Goal: Information Seeking & Learning: Find specific page/section

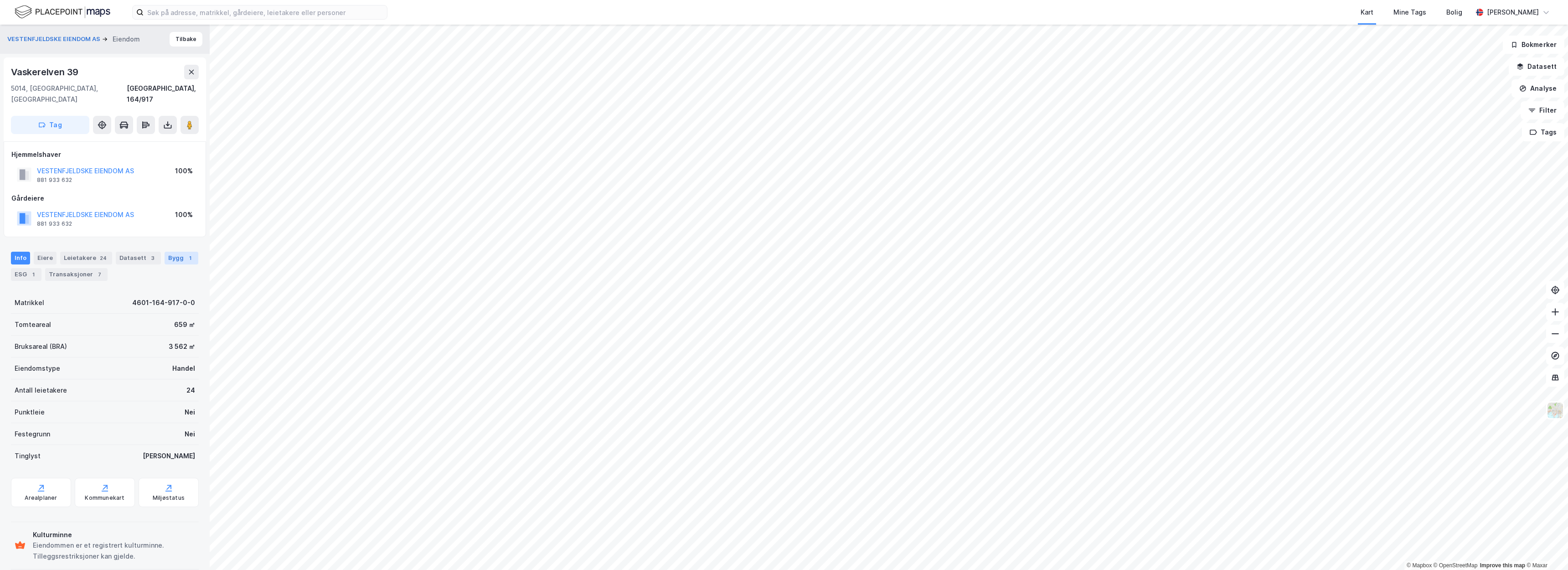
click at [174, 252] on div "Bygg 1" at bounding box center [181, 258] width 33 height 13
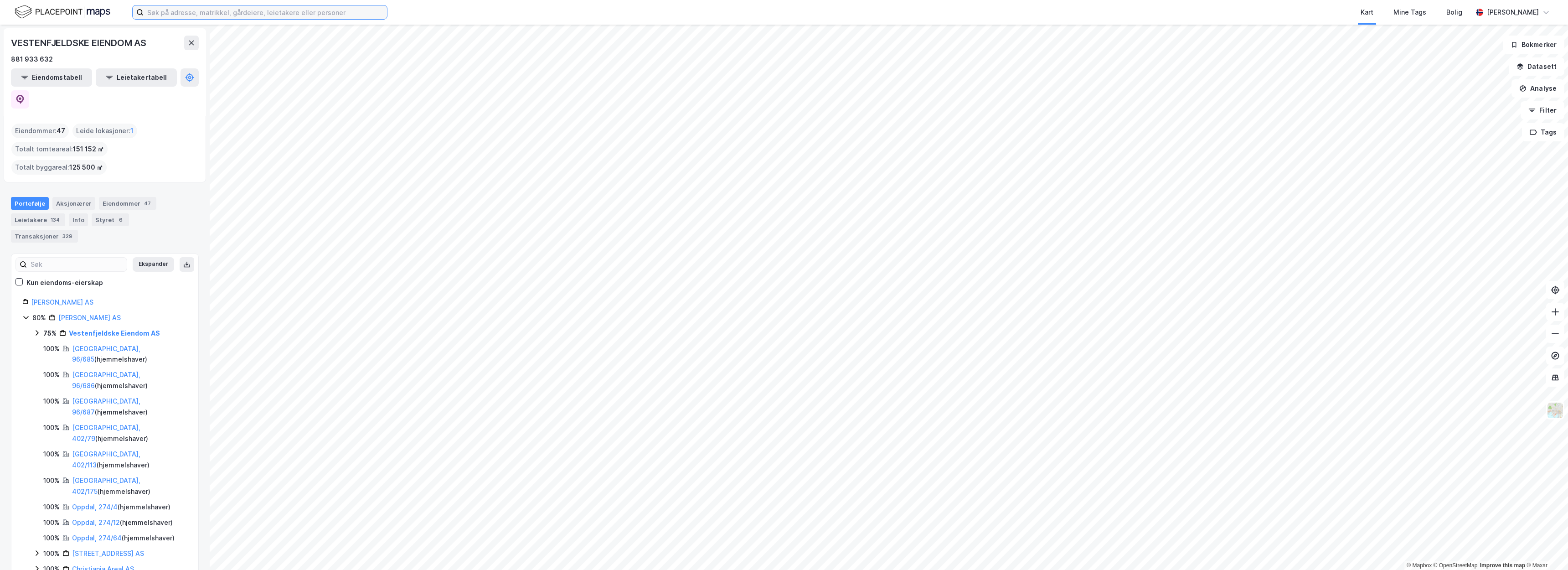
click at [341, 12] on input at bounding box center [265, 12] width 243 height 13
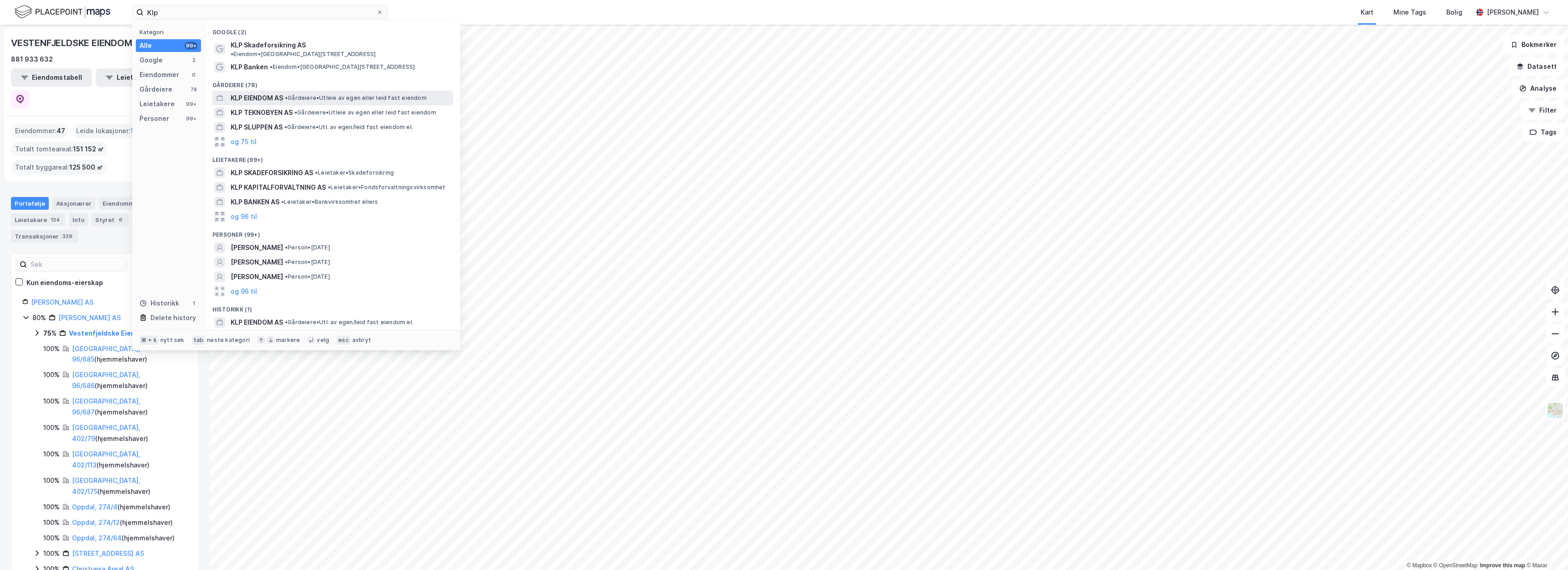
drag, startPoint x: 341, startPoint y: 12, endPoint x: 333, endPoint y: 92, distance: 80.4
click at [333, 94] on span "• Gårdeiere • Utleie av egen eller leid fast eiendom" at bounding box center [355, 98] width 142 height 7
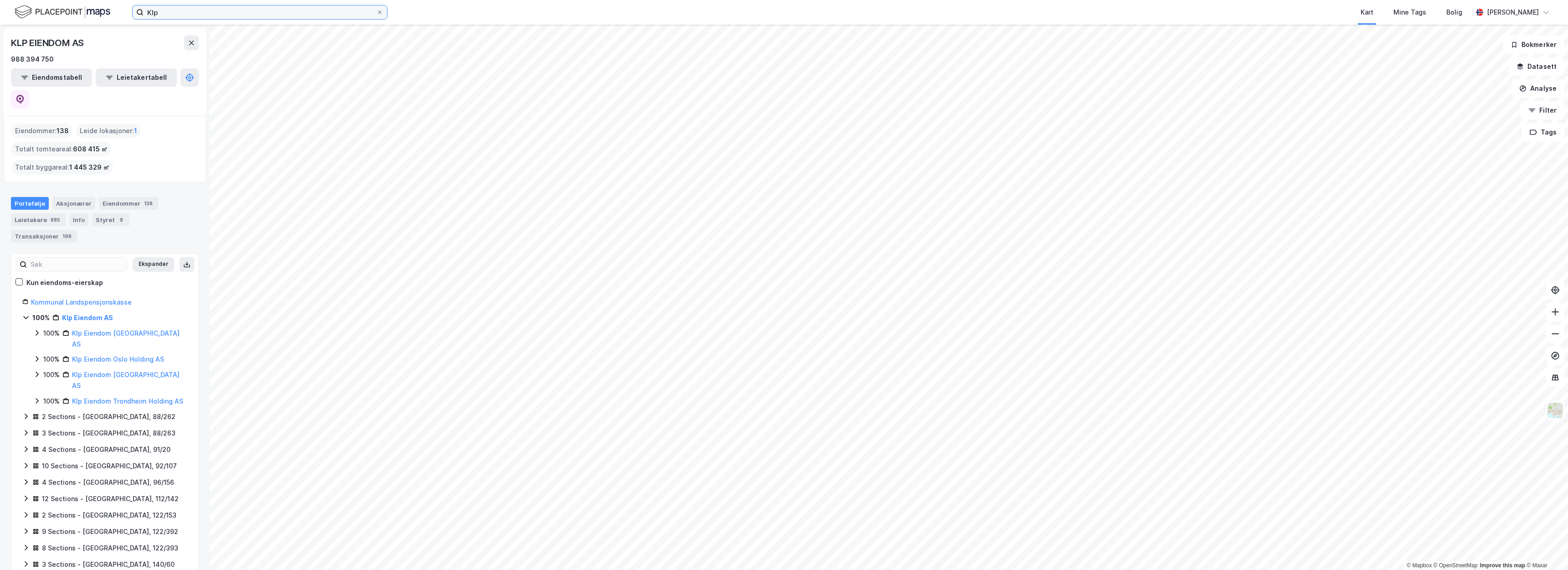
click at [333, 12] on input "Klp" at bounding box center [260, 12] width 233 height 13
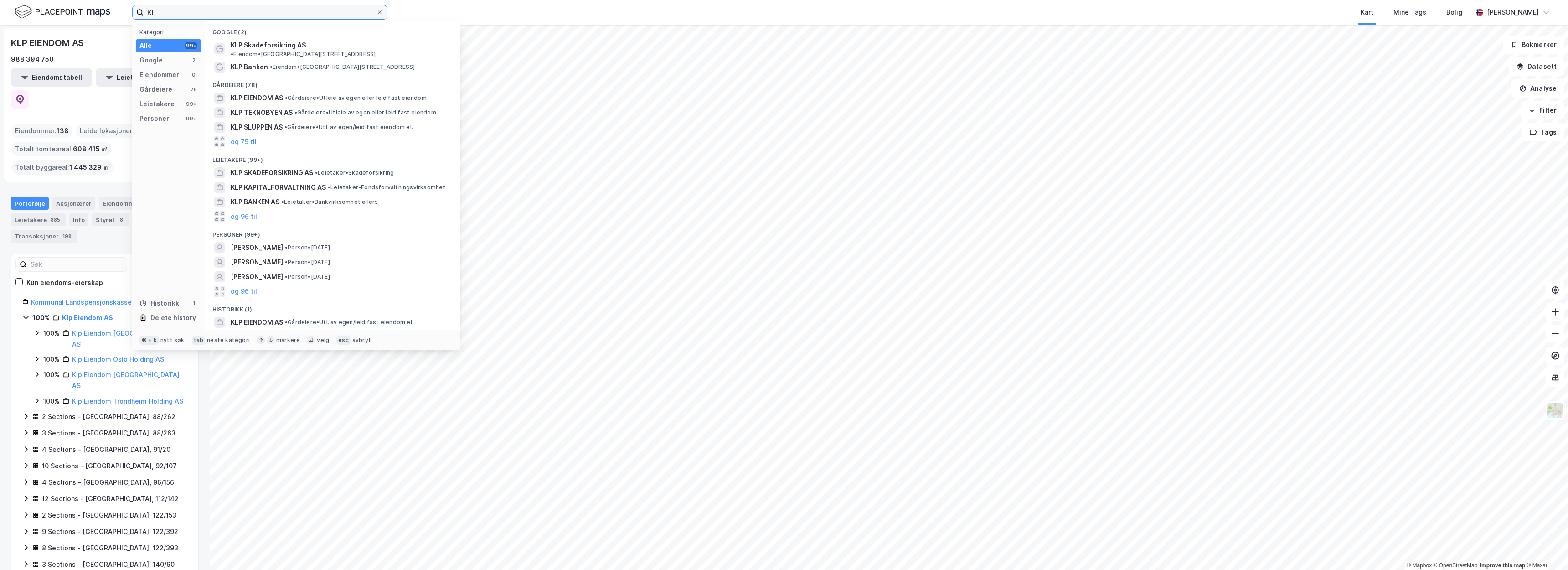
type input "K"
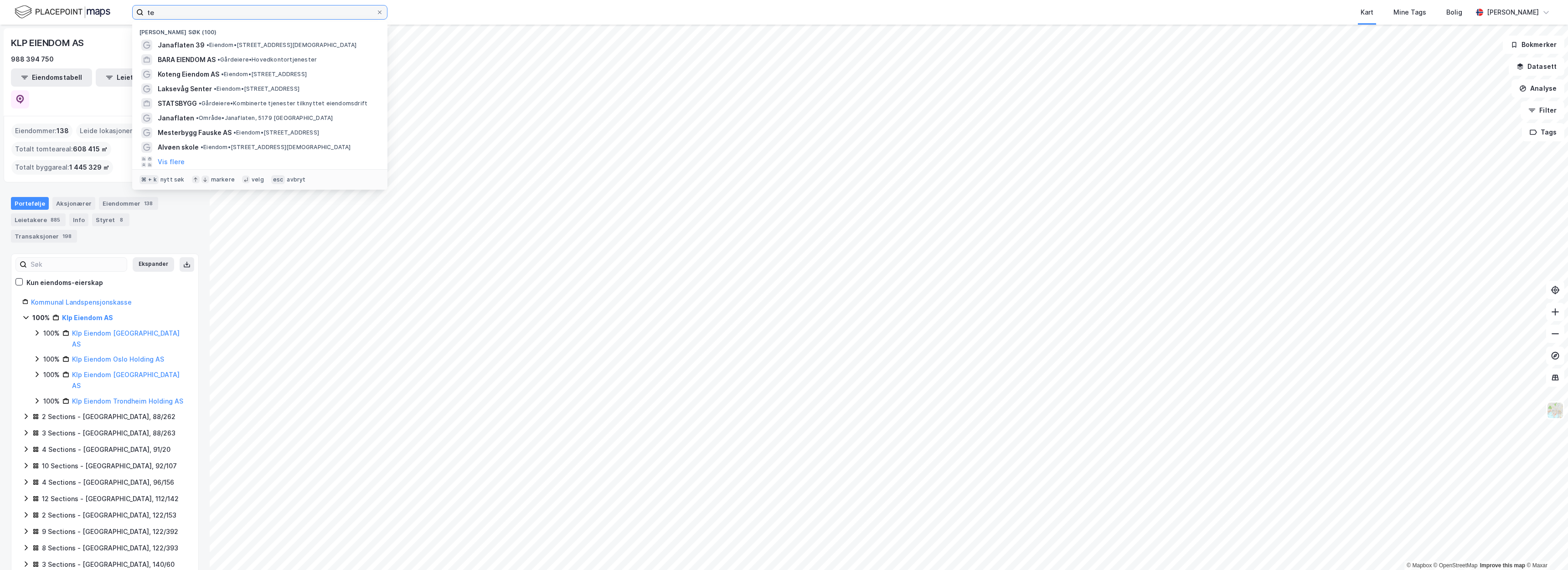
type input "t"
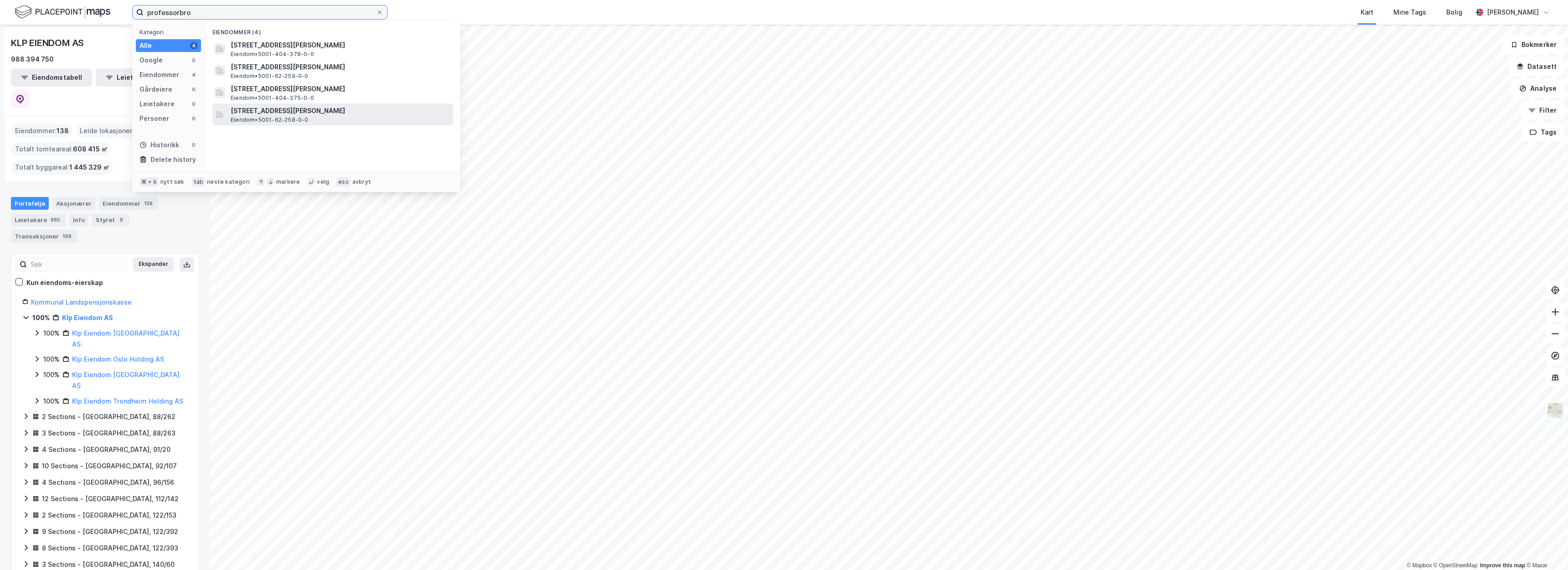
type input "professorbro"
click at [351, 111] on span "[STREET_ADDRESS][PERSON_NAME]" at bounding box center [340, 111] width 219 height 11
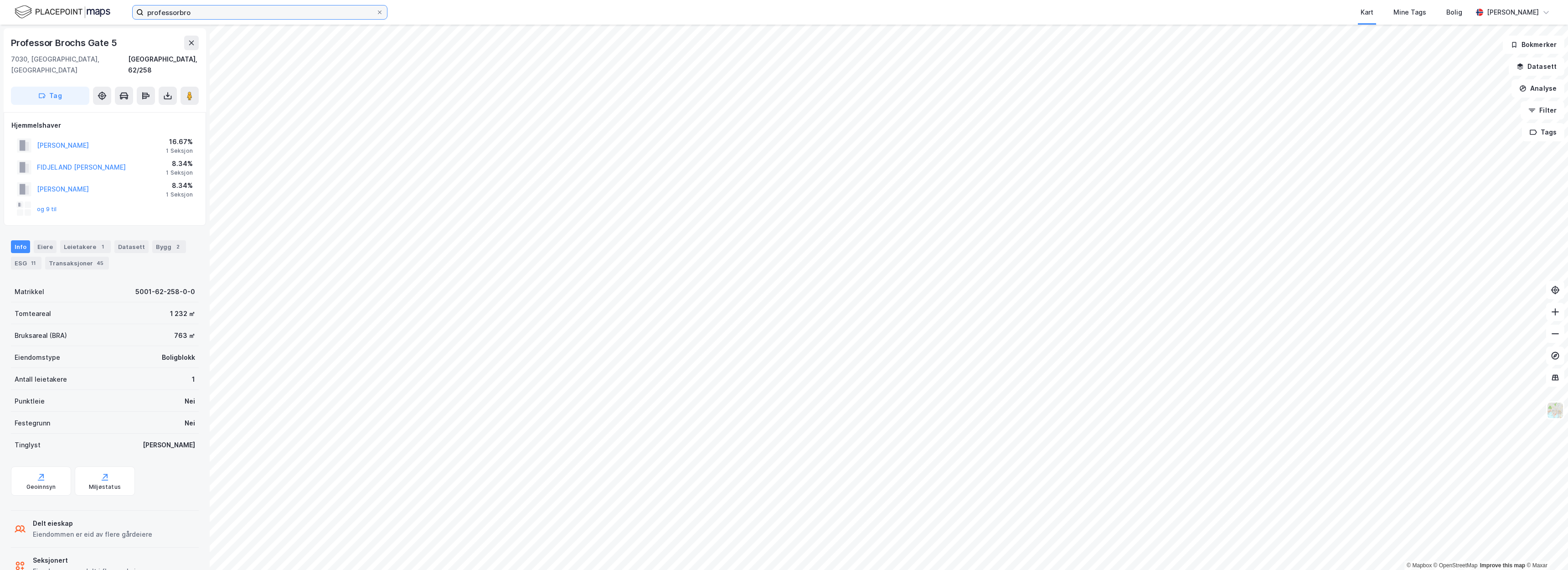
click at [211, 10] on input "professorbro" at bounding box center [260, 12] width 233 height 13
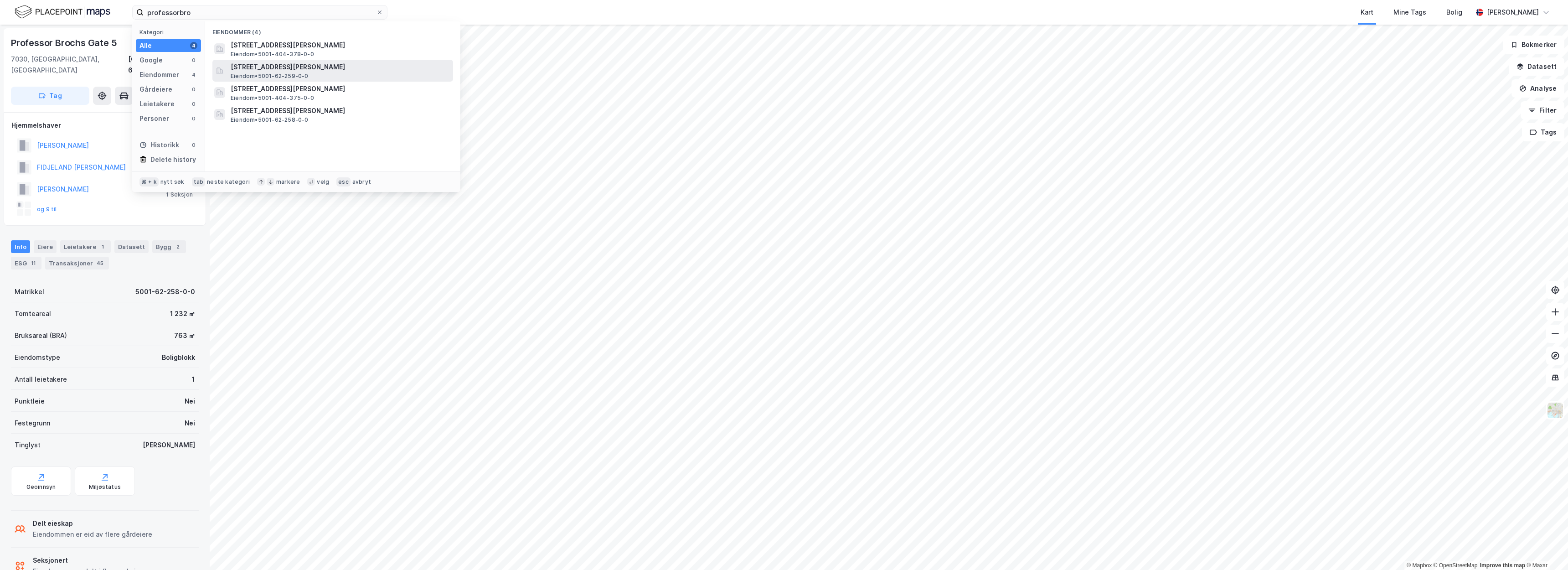
click at [261, 65] on span "Professor Brochs gate 3, 7030, TRONDHEIM, TRONDHEIM" at bounding box center [340, 67] width 219 height 11
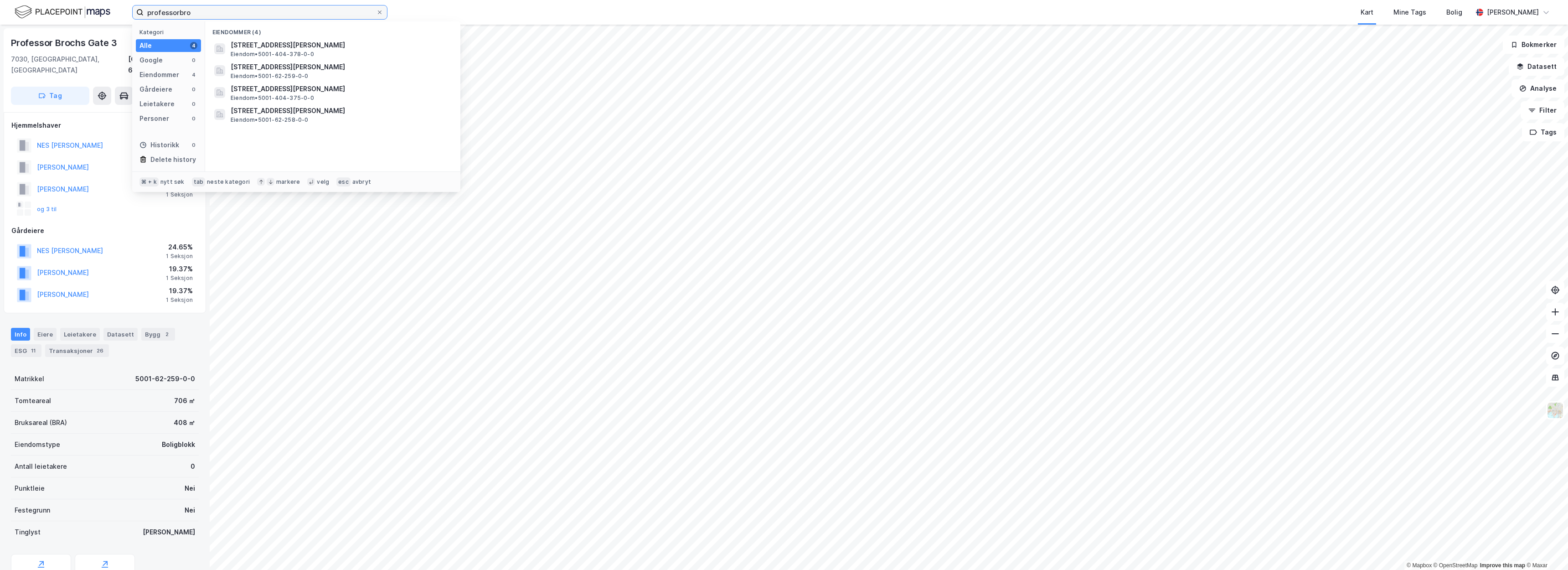
click at [284, 8] on input "professorbro" at bounding box center [260, 12] width 233 height 13
click at [281, 40] on span "Professor Brochs gate 2, 7030, TRONDHEIM, TRONDHEIM" at bounding box center [340, 45] width 219 height 11
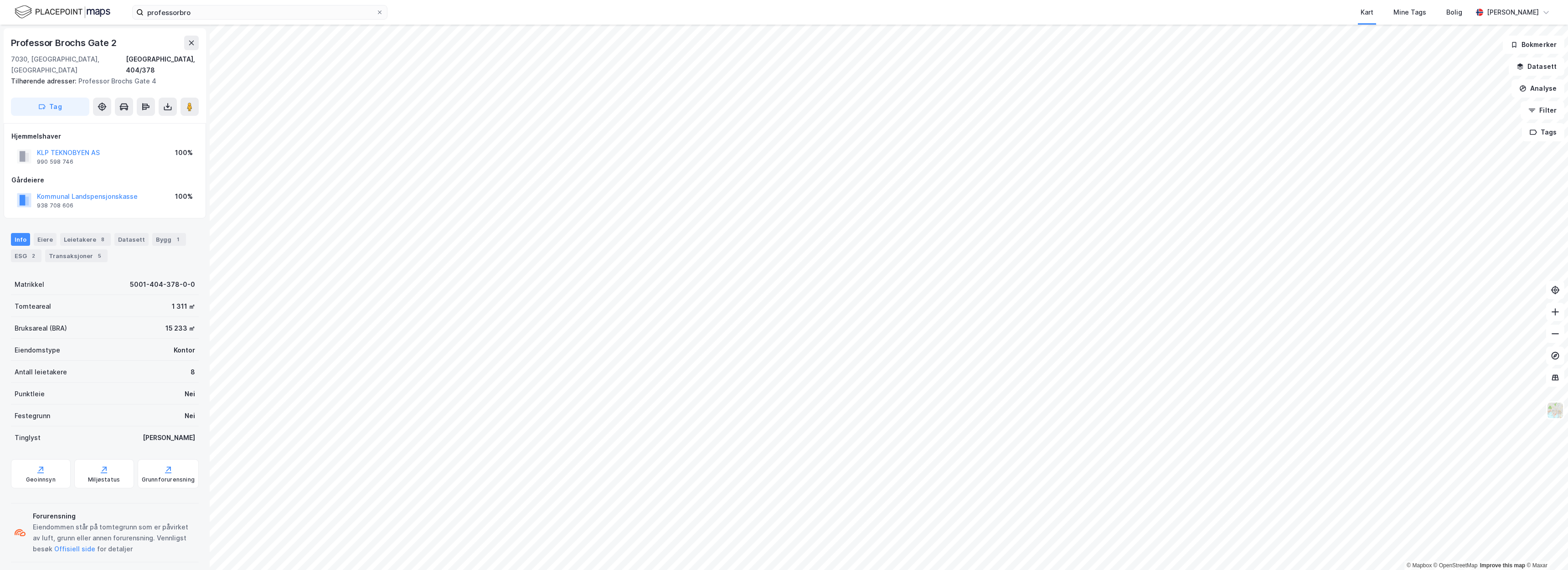
click at [162, 222] on div "Info Eiere Leietakere 8 Datasett Bygg 1 ESG 2 Transaksjoner 5" at bounding box center [105, 244] width 209 height 44
click at [162, 233] on div "Bygg 1" at bounding box center [169, 239] width 33 height 13
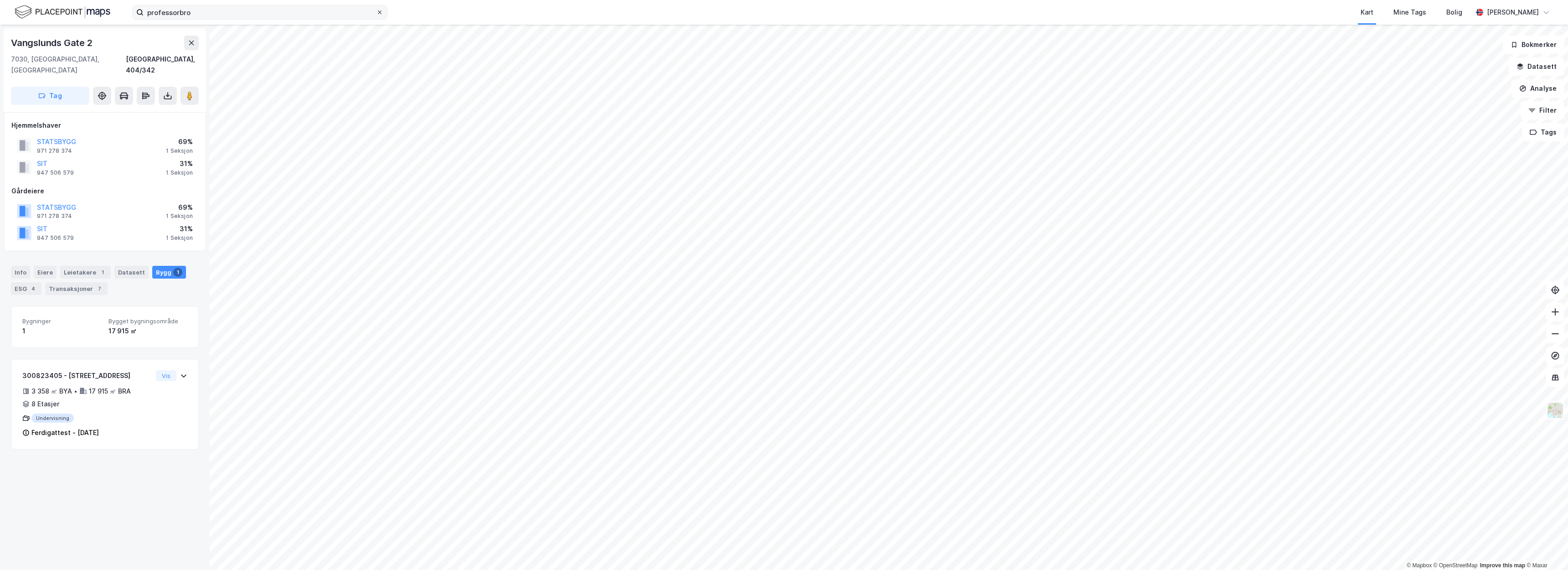
click at [377, 12] on icon at bounding box center [379, 12] width 5 height 5
click at [376, 12] on input "professorbro" at bounding box center [260, 12] width 233 height 13
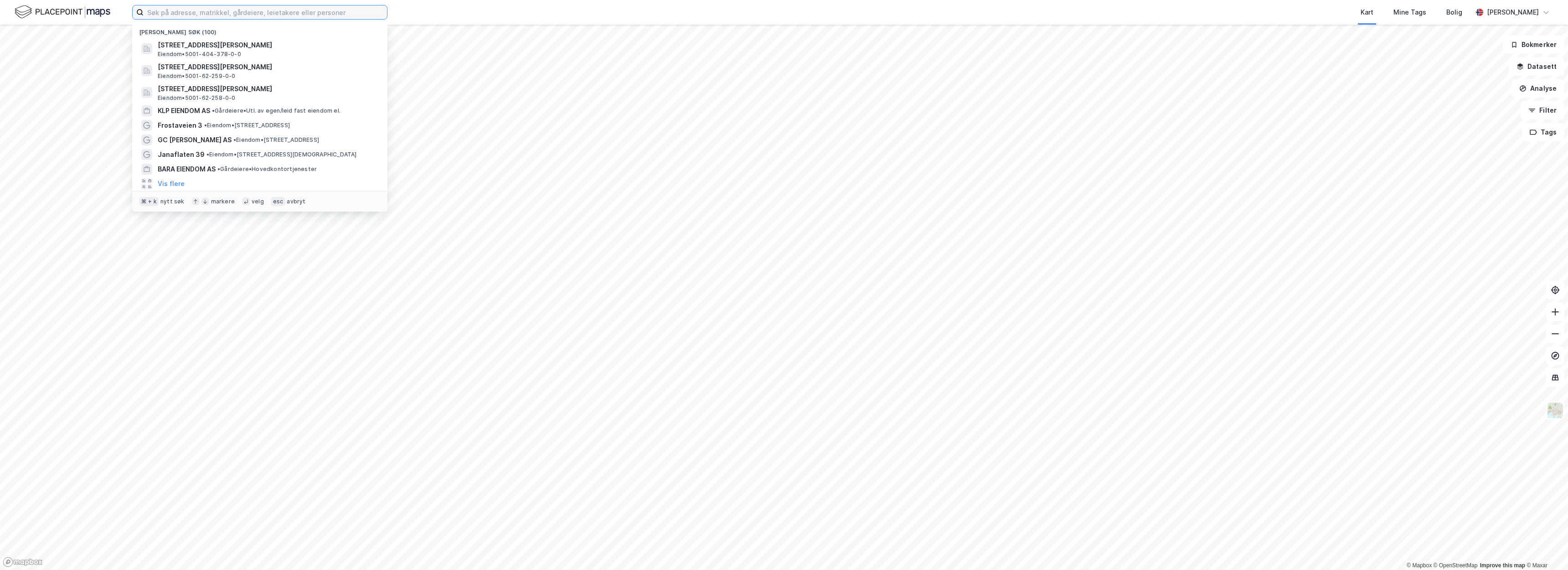
click at [343, 16] on input at bounding box center [265, 12] width 243 height 13
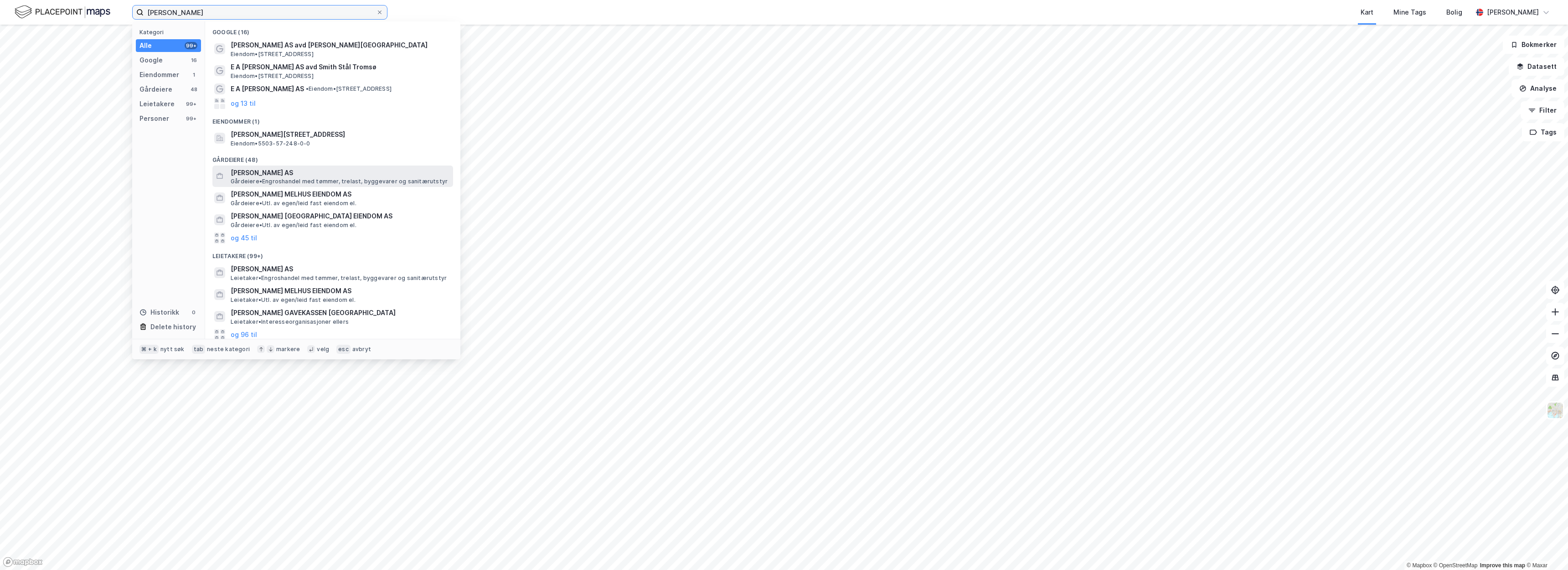
type input "ea smith"
click at [342, 167] on span "E.A. SMITH AS" at bounding box center [340, 173] width 219 height 11
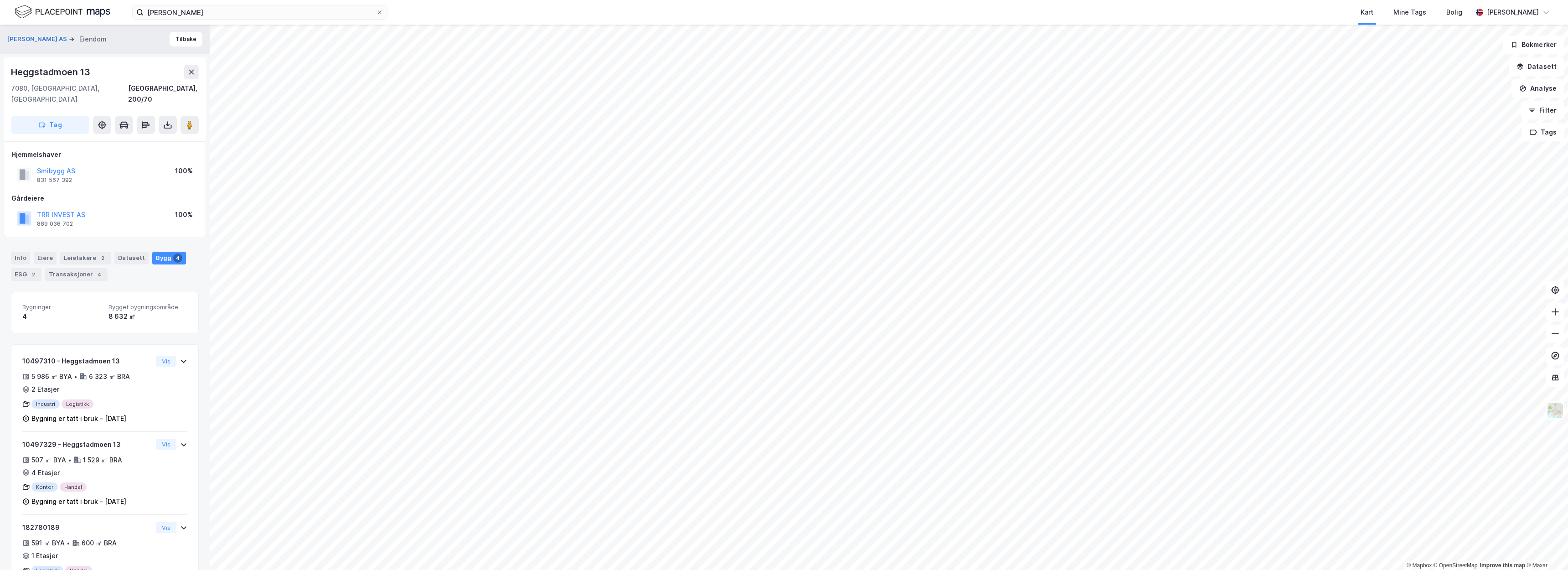
scroll to position [77, 0]
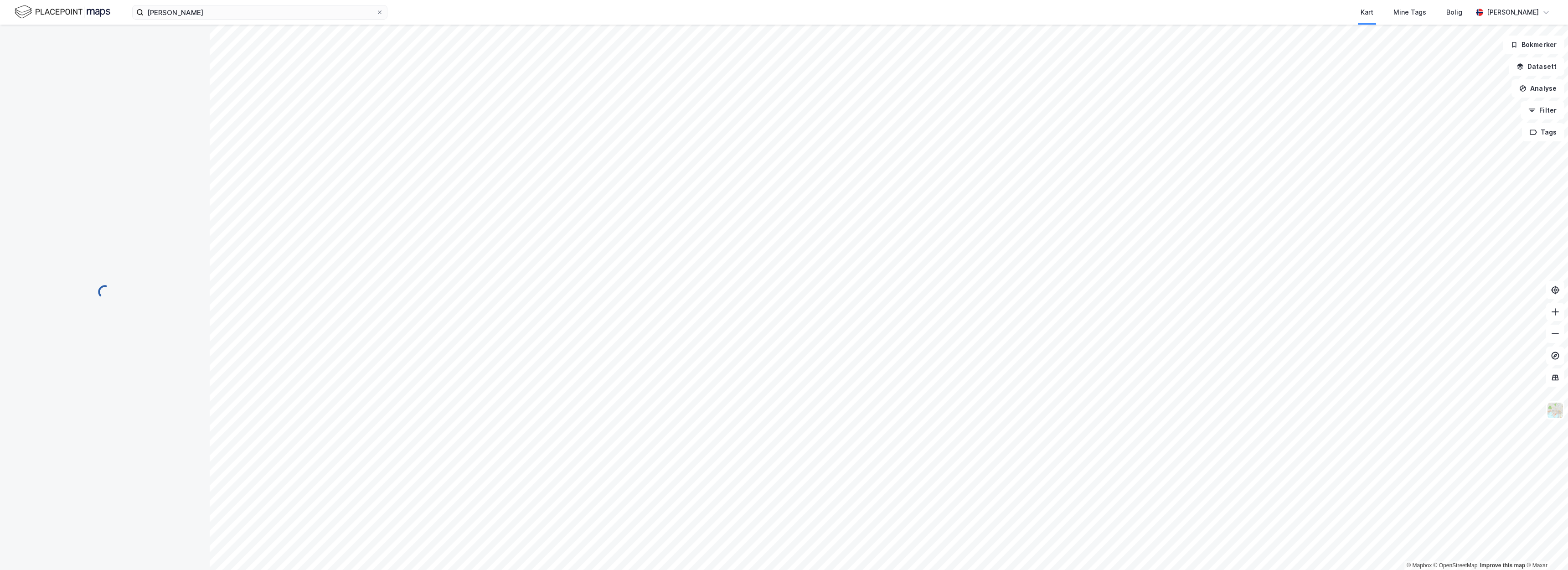
scroll to position [37, 0]
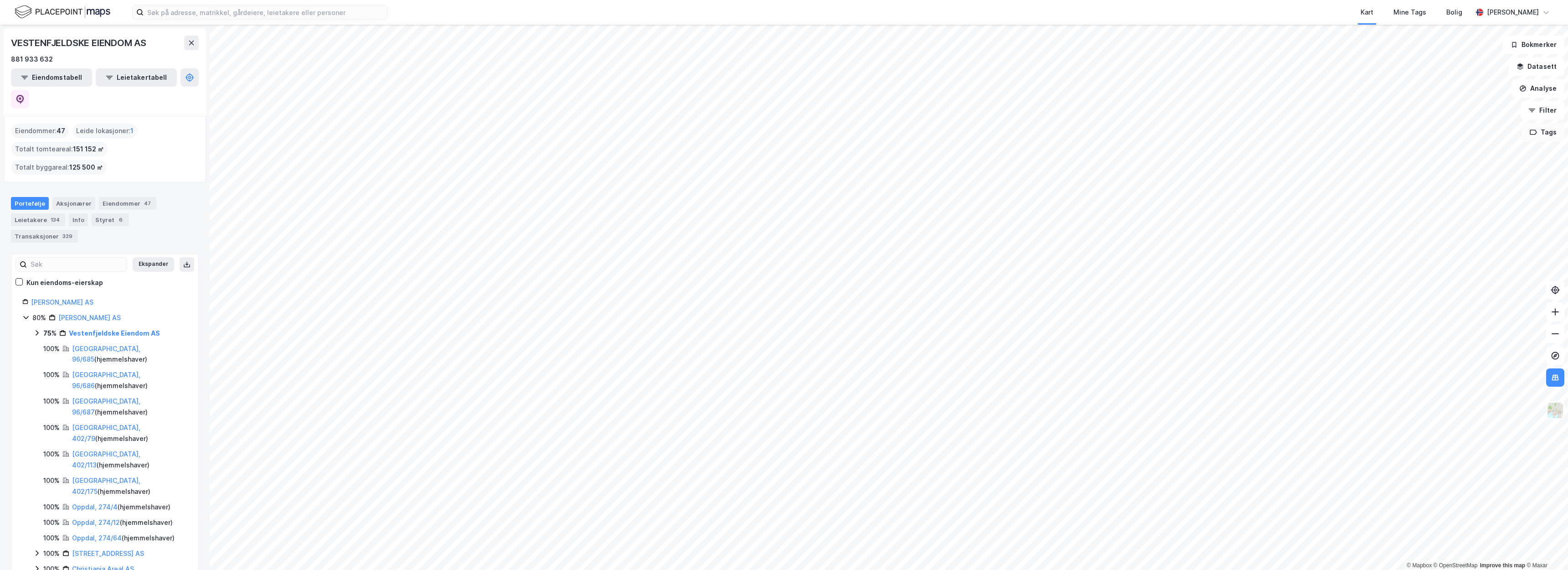
click at [1546, 133] on button "Tags" at bounding box center [1543, 132] width 43 height 18
click at [1547, 111] on button "Filter" at bounding box center [1542, 110] width 44 height 18
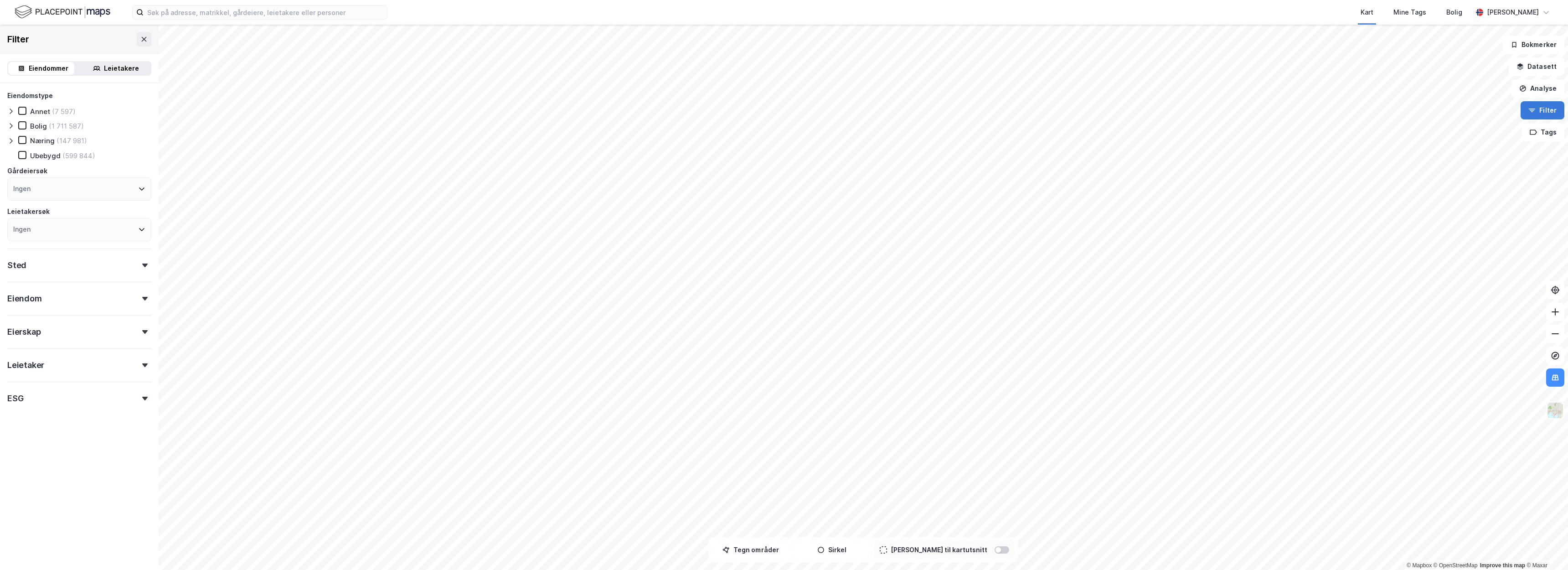
click at [1547, 111] on button "Filter" at bounding box center [1542, 110] width 44 height 18
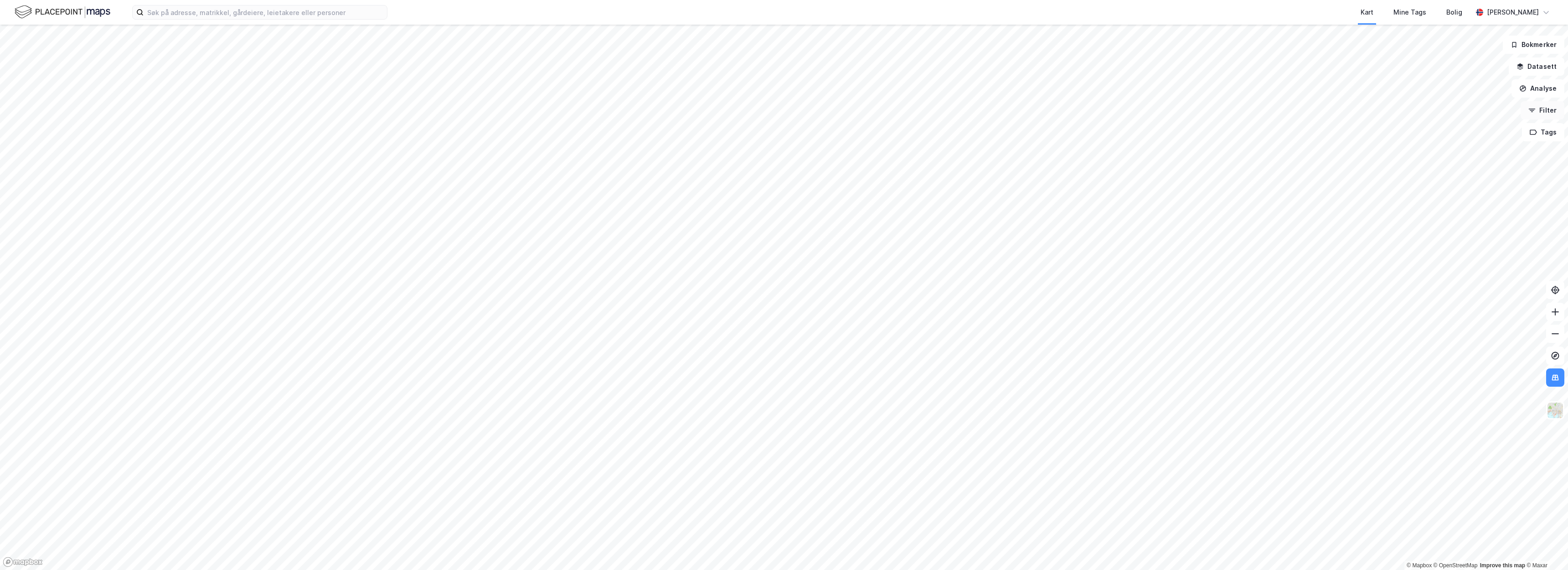
click at [1547, 111] on button "Filter" at bounding box center [1542, 110] width 44 height 18
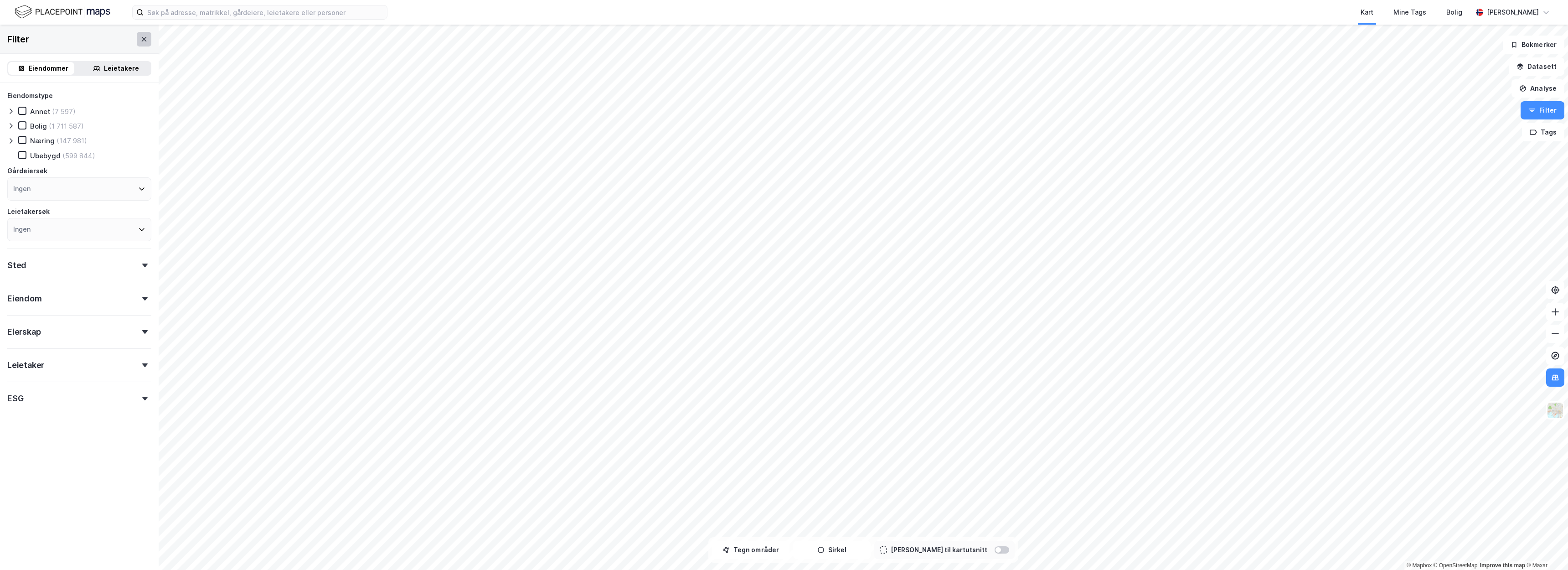
click at [141, 35] on icon at bounding box center [144, 39] width 7 height 7
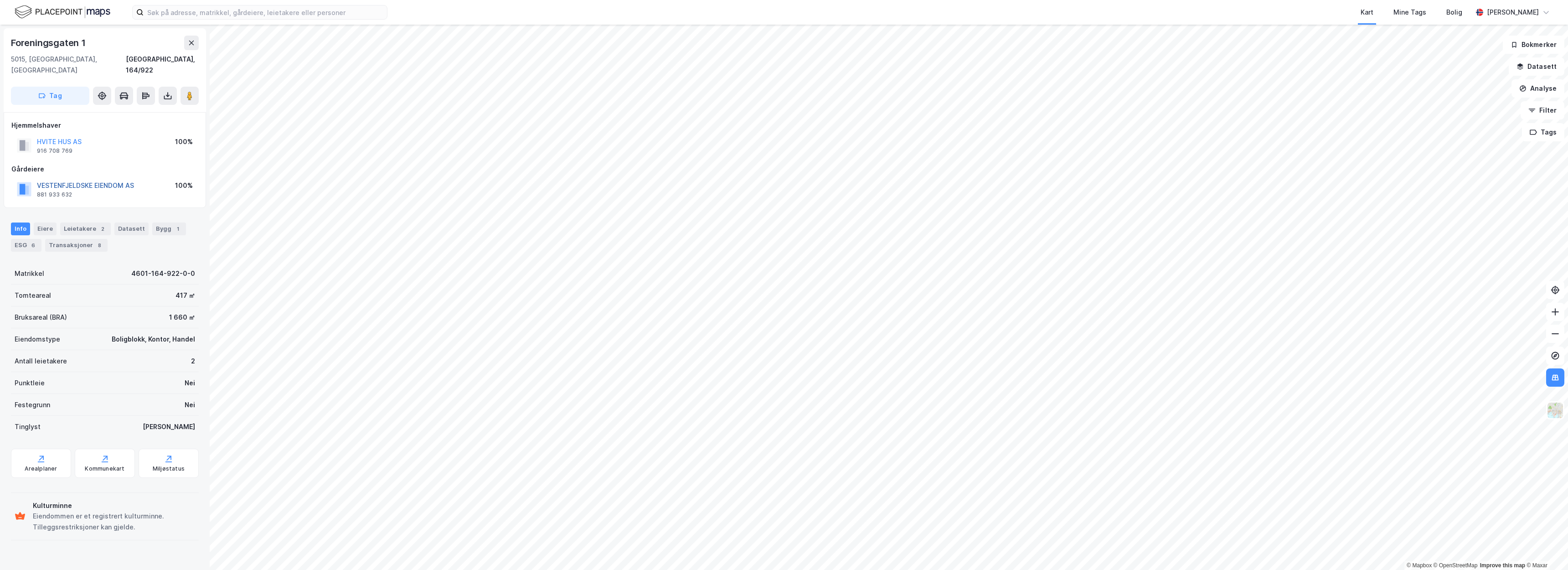
click at [0, 0] on button "VESTENFJELDSKE EIENDOM AS" at bounding box center [0, 0] width 0 height 0
drag, startPoint x: 84, startPoint y: 45, endPoint x: 12, endPoint y: 46, distance: 72.0
click at [12, 46] on div "Foreningsgaten 1" at bounding box center [49, 43] width 77 height 15
copy div "Foreningsgaten 1"
drag, startPoint x: 77, startPoint y: 39, endPoint x: 9, endPoint y: 43, distance: 68.1
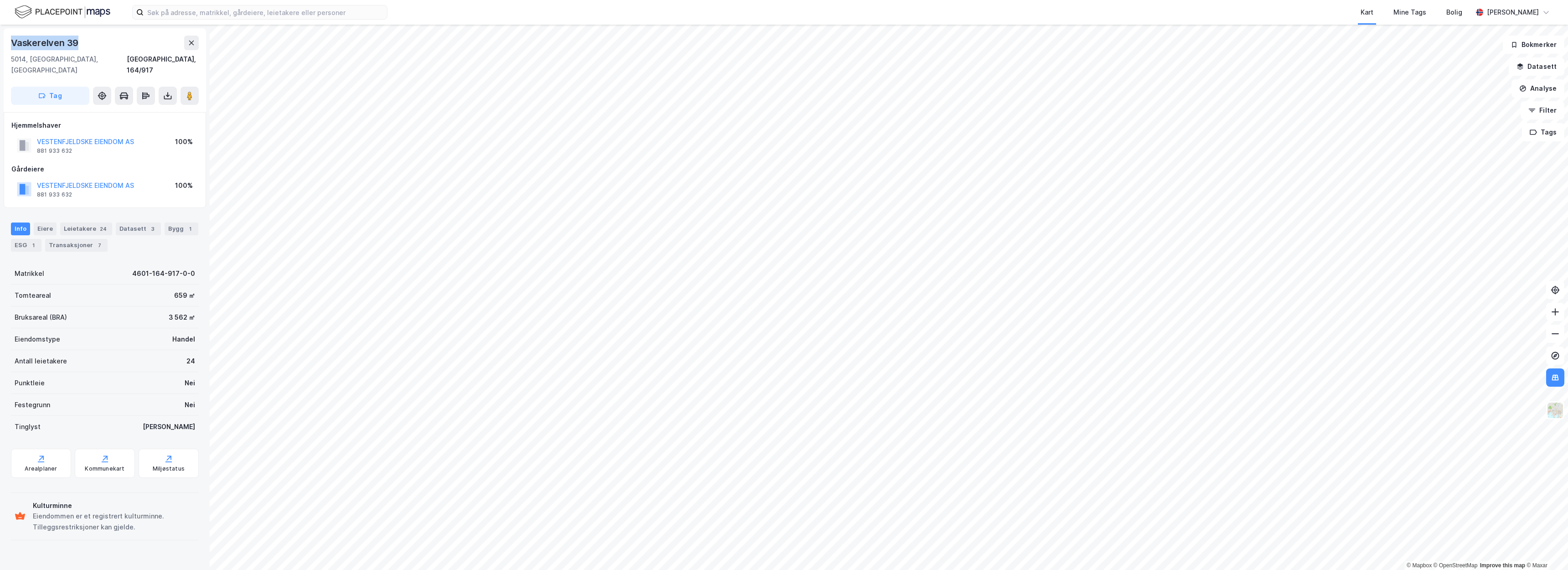
click at [9, 43] on div "Vaskerelven 39 5014, Bergen, Vestland Bergen, 164/917 Tag" at bounding box center [105, 70] width 202 height 84
copy div "Vaskerelven 39"
drag, startPoint x: 71, startPoint y: 42, endPoint x: 12, endPoint y: 43, distance: 59.0
click at [12, 43] on div "Vaskerelven 1" at bounding box center [42, 43] width 62 height 15
copy div "Vaskerelven 1"
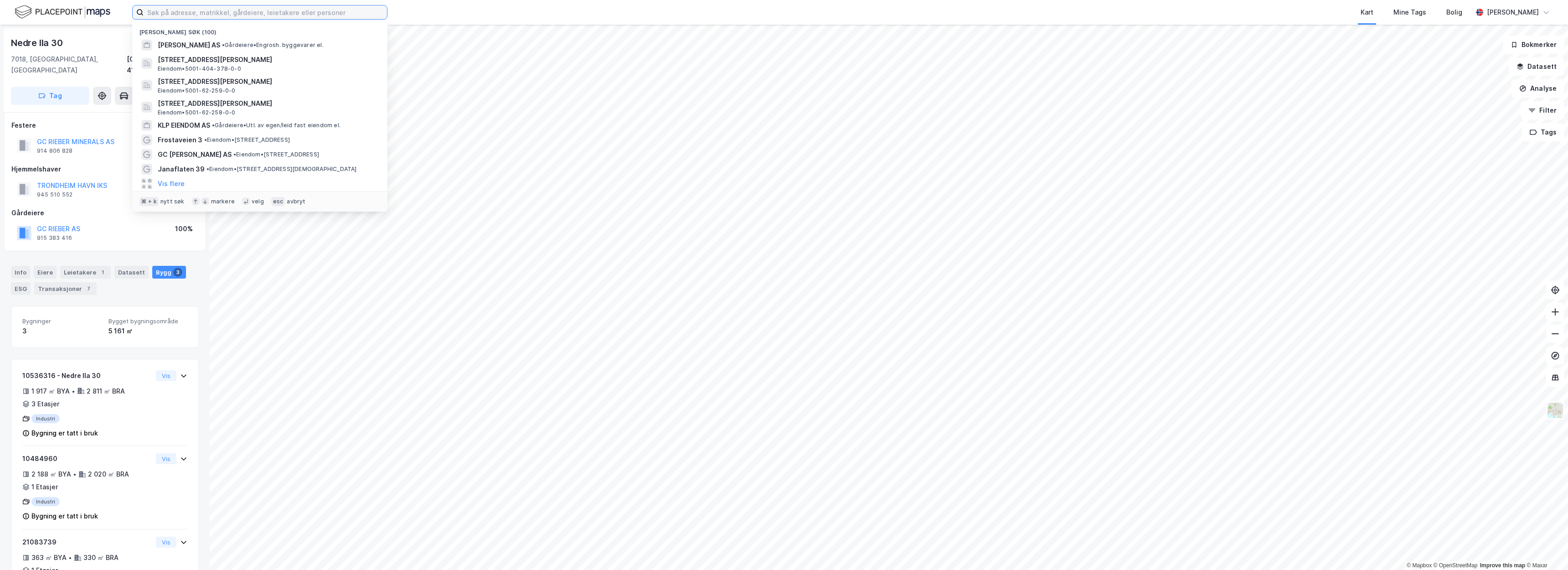
paste input "Frostaveien 3"
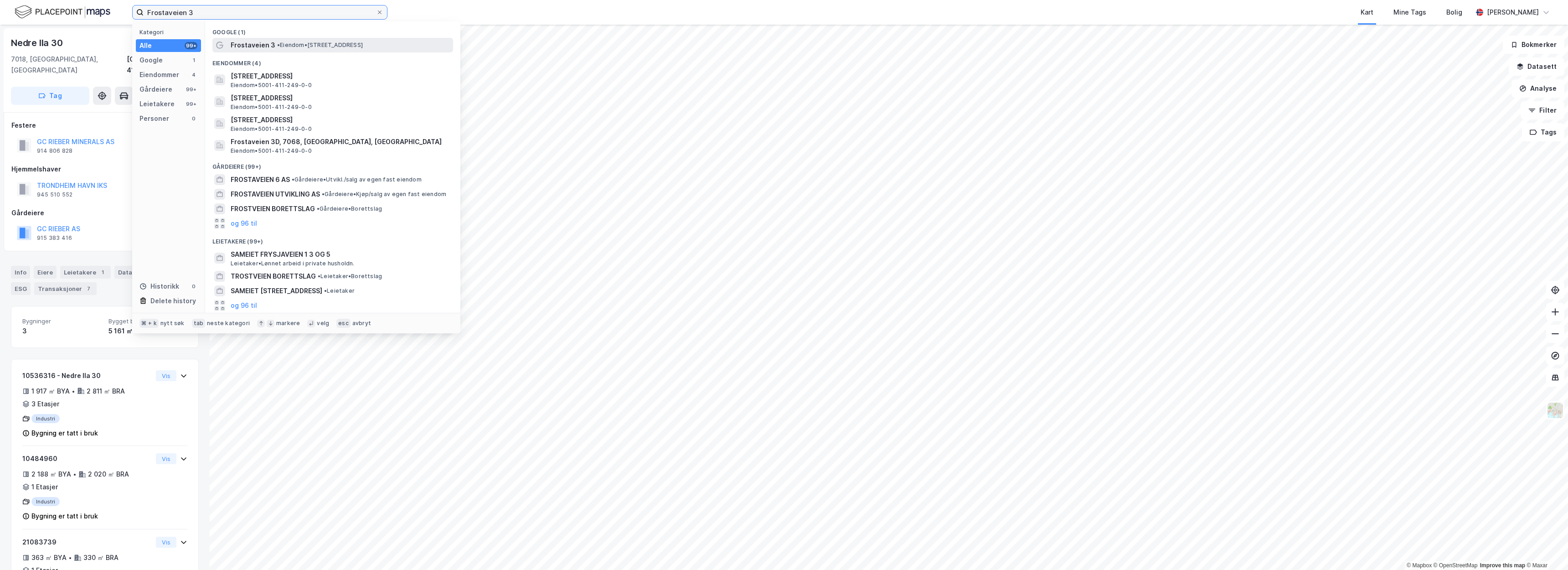
type input "Frostaveien 3"
click at [331, 41] on div "Frostaveien 3 • Eiendom • [STREET_ADDRESS]" at bounding box center [341, 45] width 220 height 11
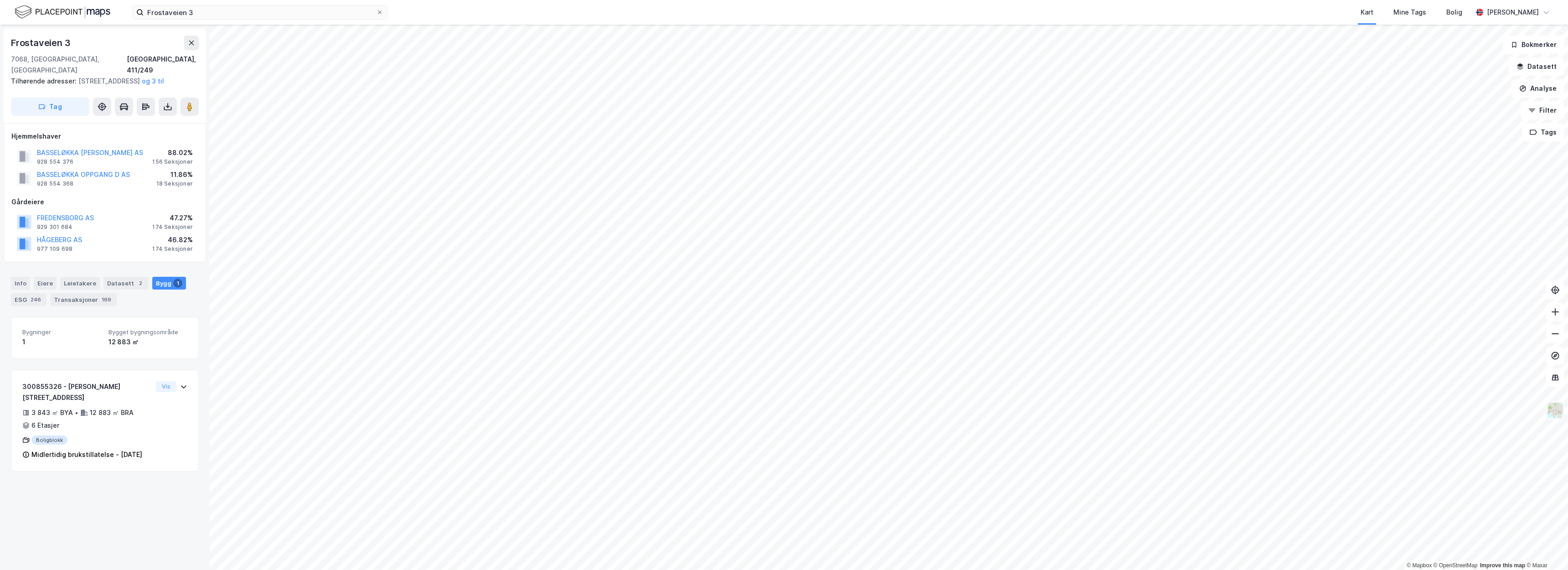
click at [1553, 411] on img at bounding box center [1555, 410] width 17 height 17
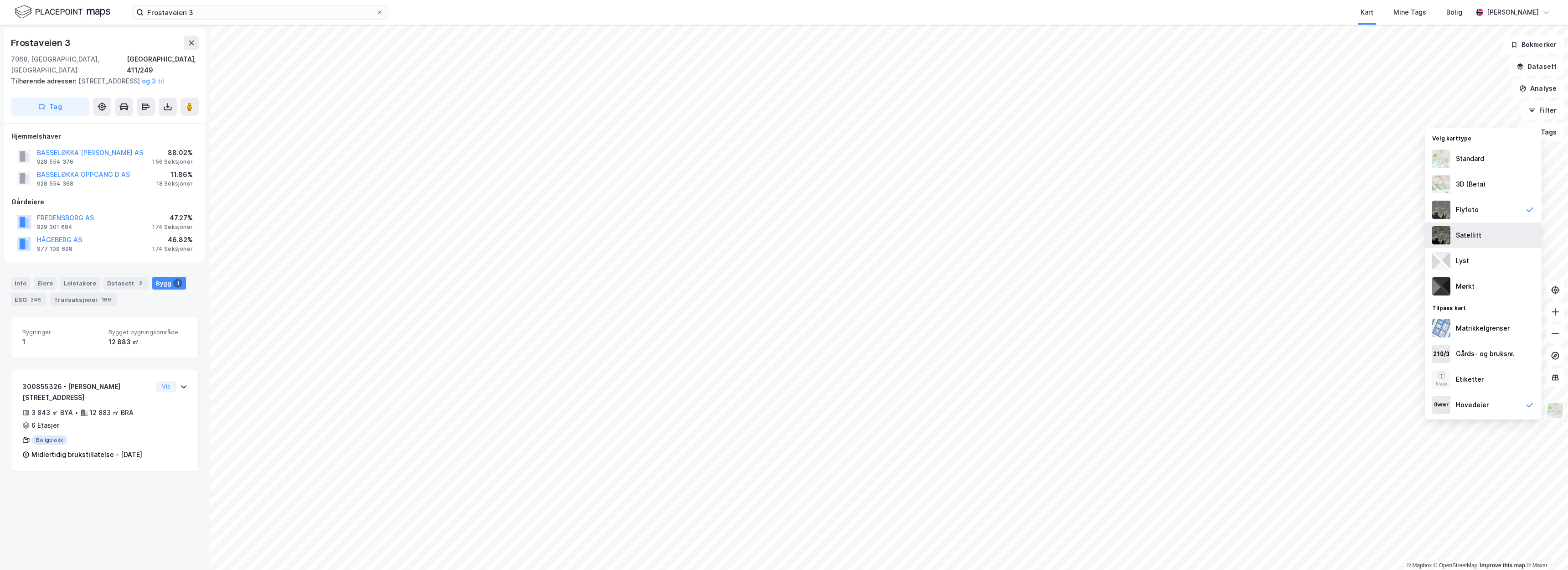
click at [1508, 235] on div "Satellitt" at bounding box center [1483, 235] width 117 height 26
click at [1495, 211] on div "Flyfoto" at bounding box center [1483, 209] width 117 height 26
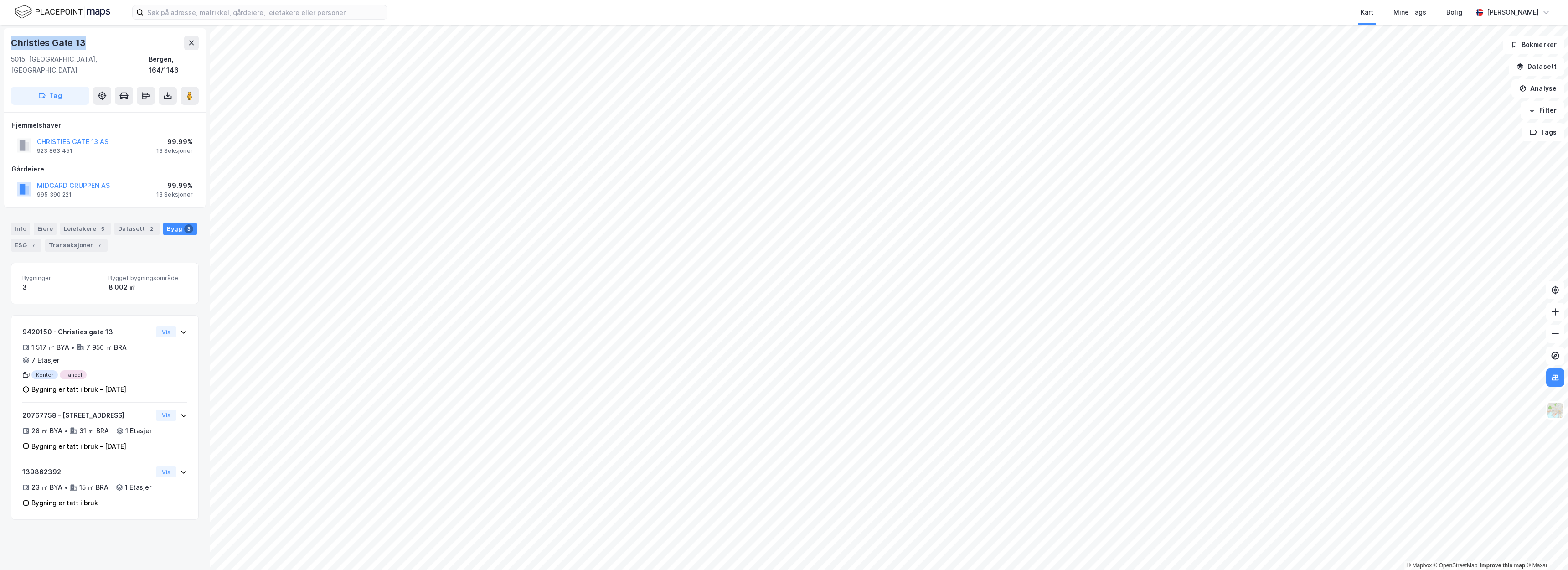
drag, startPoint x: 84, startPoint y: 43, endPoint x: 30, endPoint y: 42, distance: 54.0
click at [4, 41] on div "Christies Gate 13 5015, Bergen, Vestland Bergen, 164/1146 Tag" at bounding box center [105, 70] width 202 height 84
copy div "Christies Gate 13"
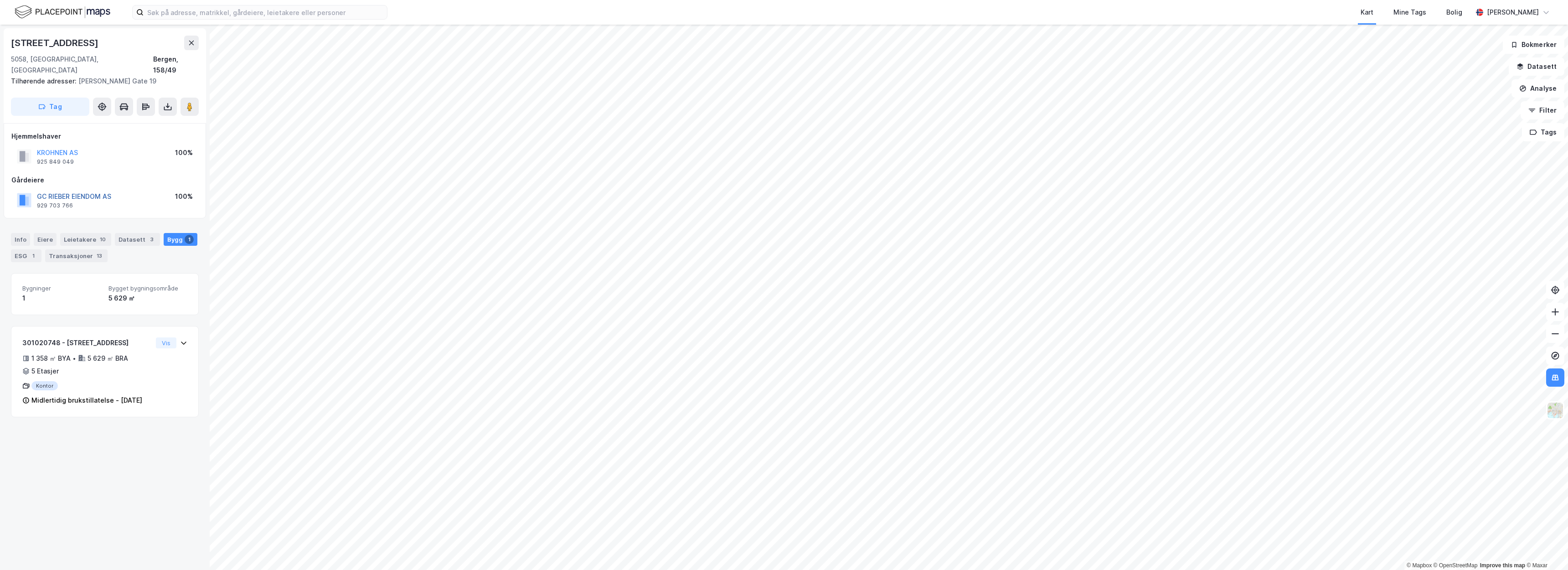
click at [0, 0] on button "GC RIEBER EIENDOM AS" at bounding box center [0, 0] width 0 height 0
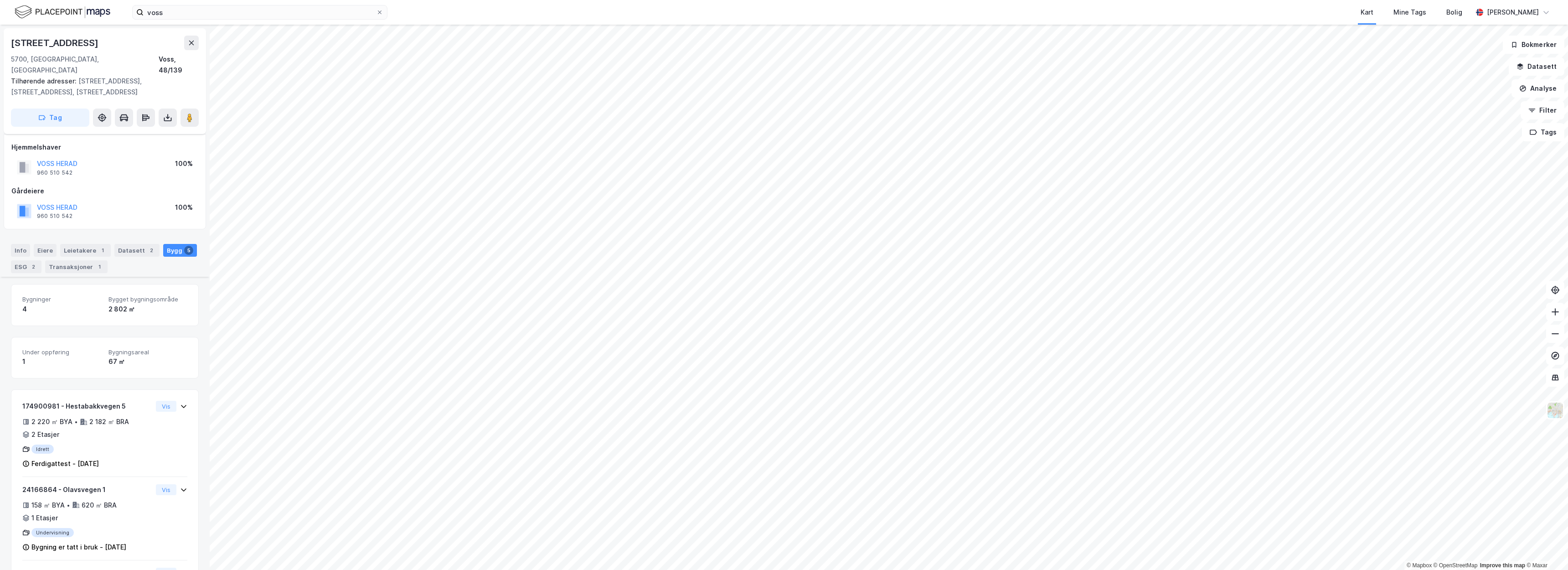
scroll to position [194, 0]
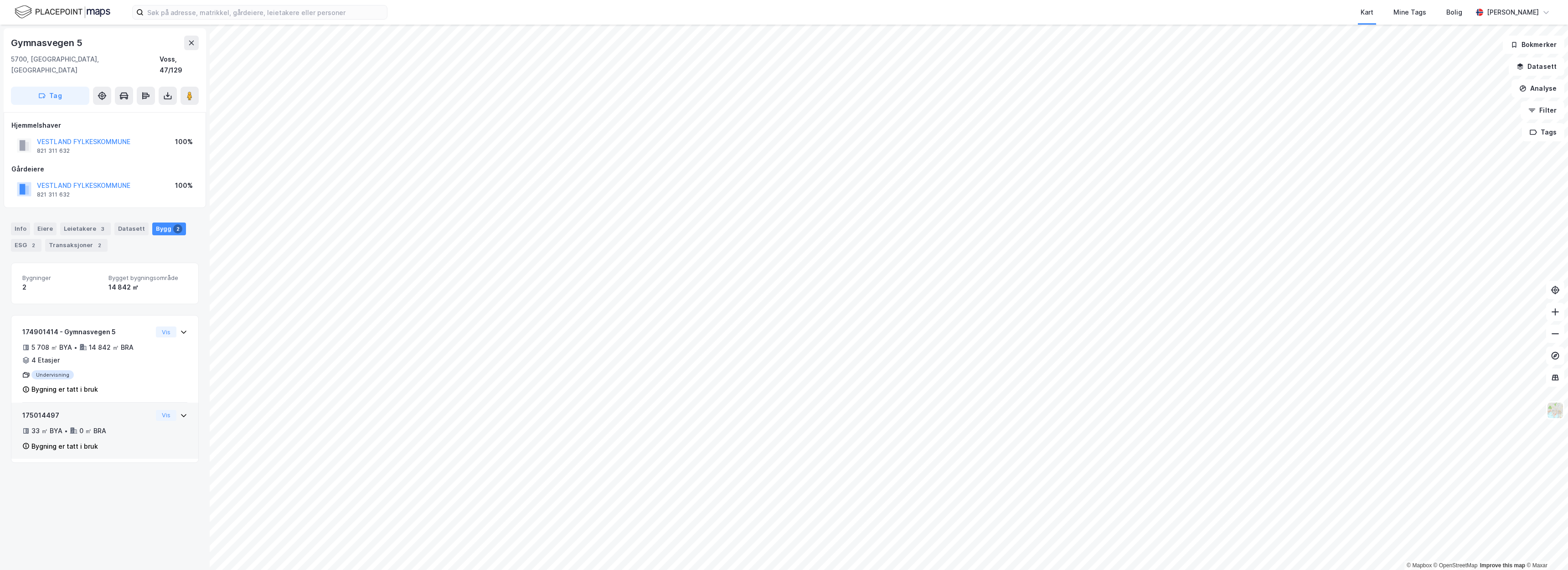
click at [69, 441] on div "Bygning er tatt i bruk" at bounding box center [65, 446] width 66 height 11
click at [109, 370] on div "Undervisning" at bounding box center [87, 375] width 130 height 9
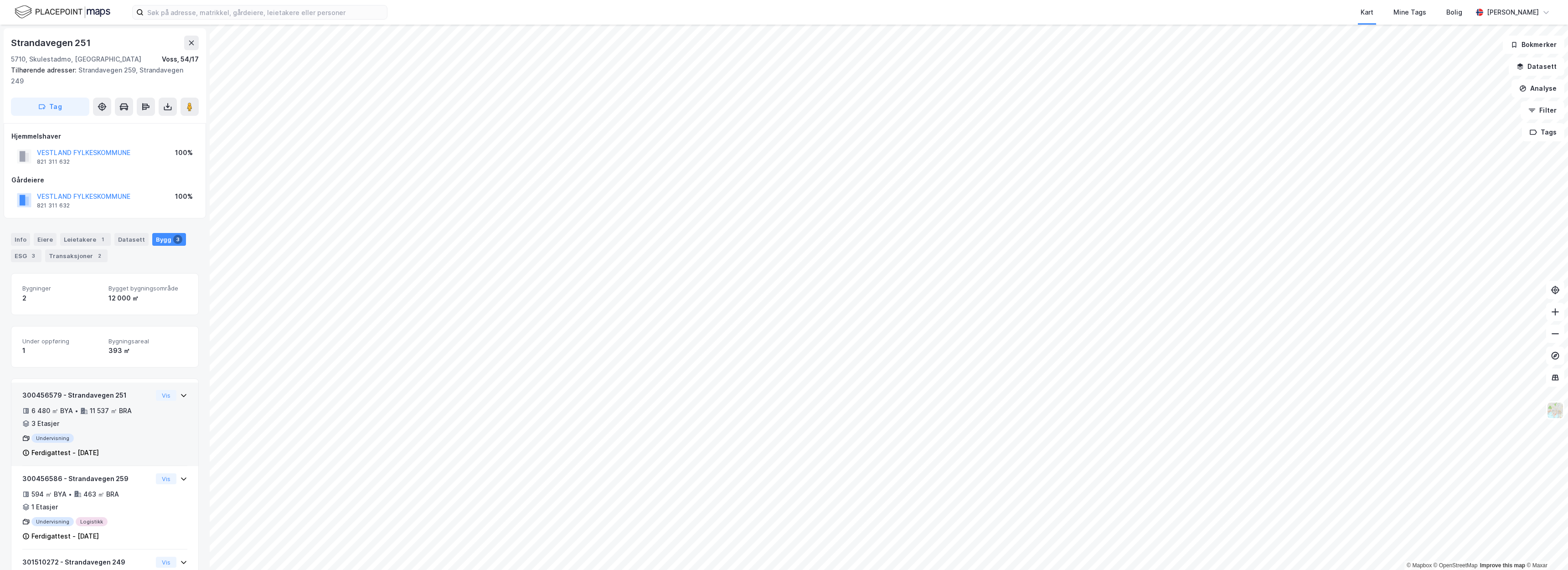
scroll to position [57, 0]
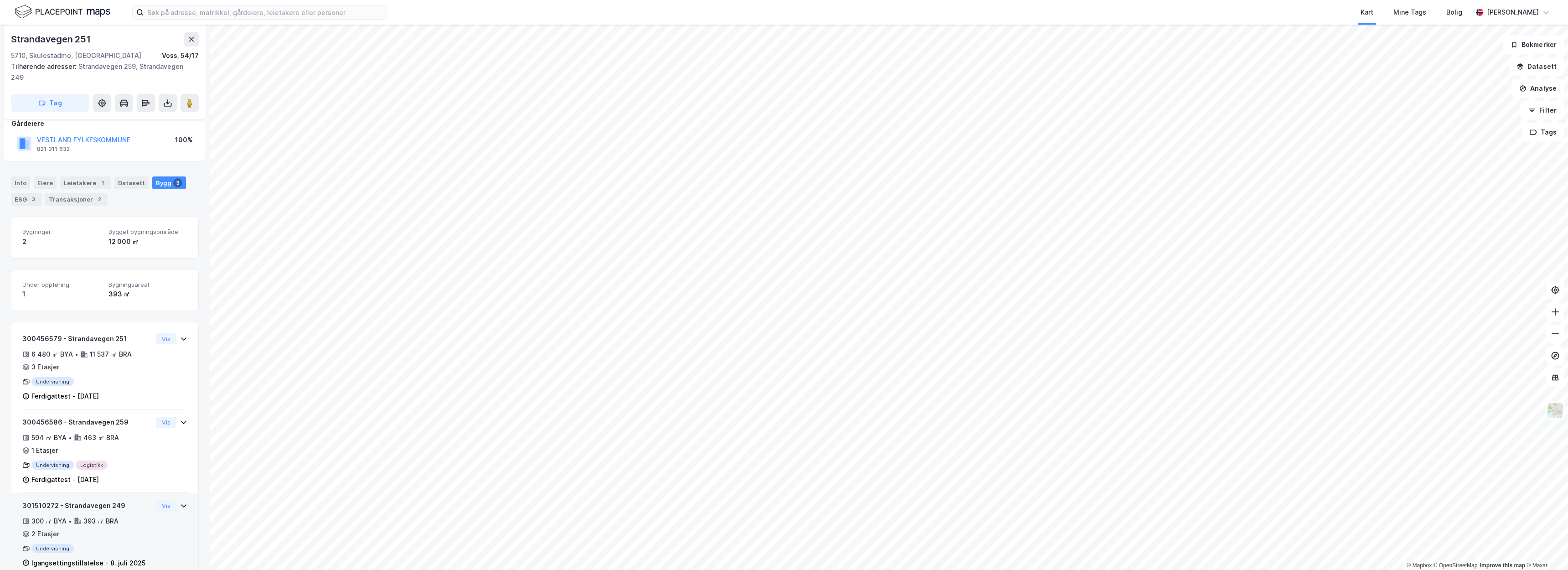
click at [121, 517] on div "300 ㎡ BYA • 393 ㎡ BRA • 2 Etasjer" at bounding box center [87, 527] width 130 height 24
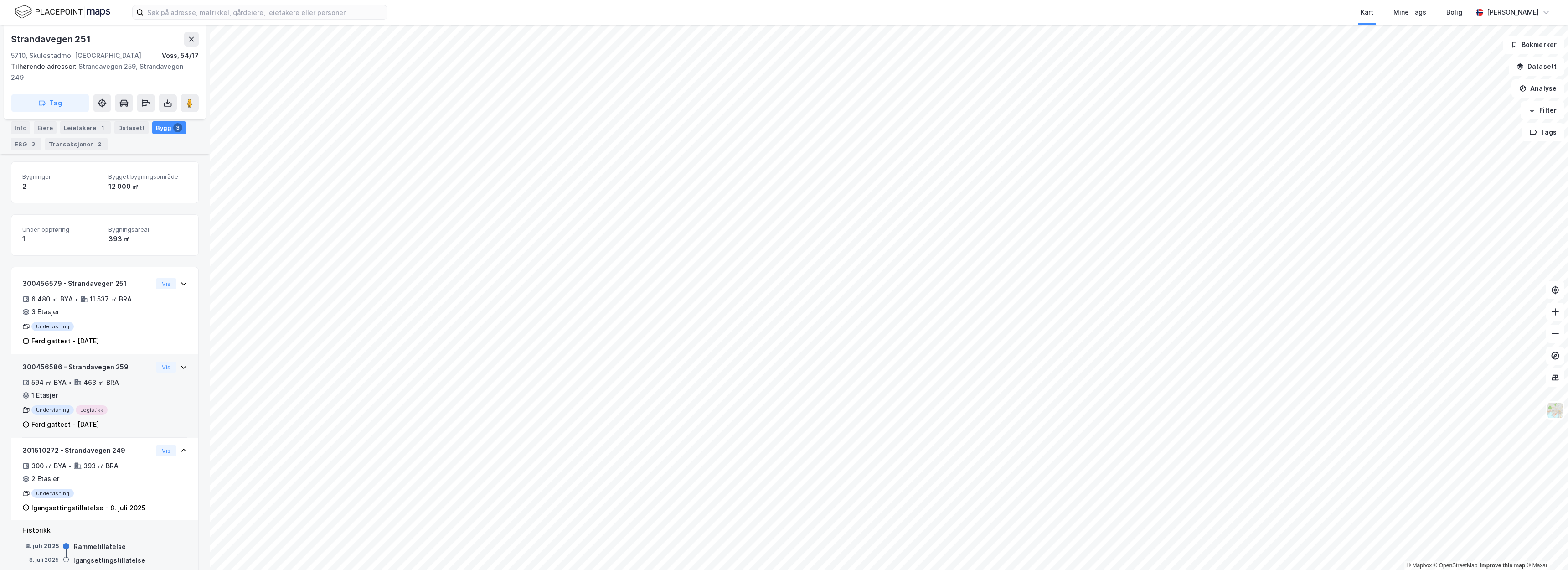
scroll to position [0, 0]
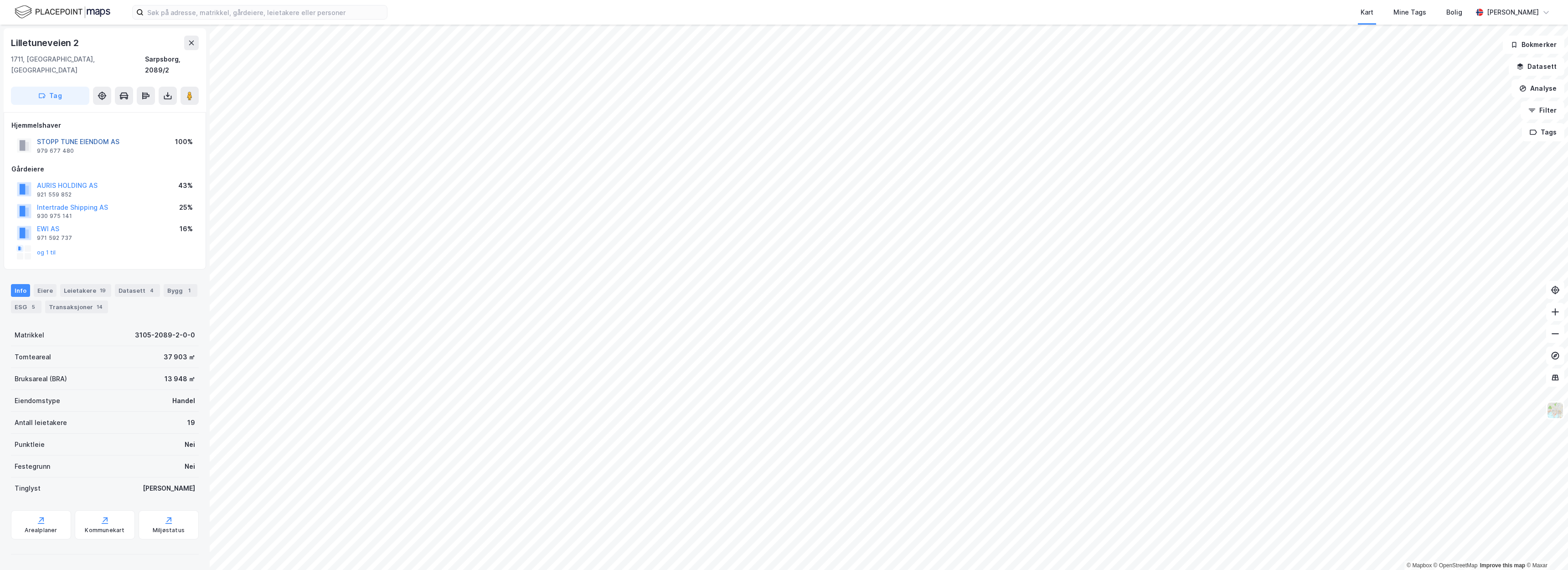
click at [0, 0] on button "STOPP TUNE EIENDOM AS" at bounding box center [0, 0] width 0 height 0
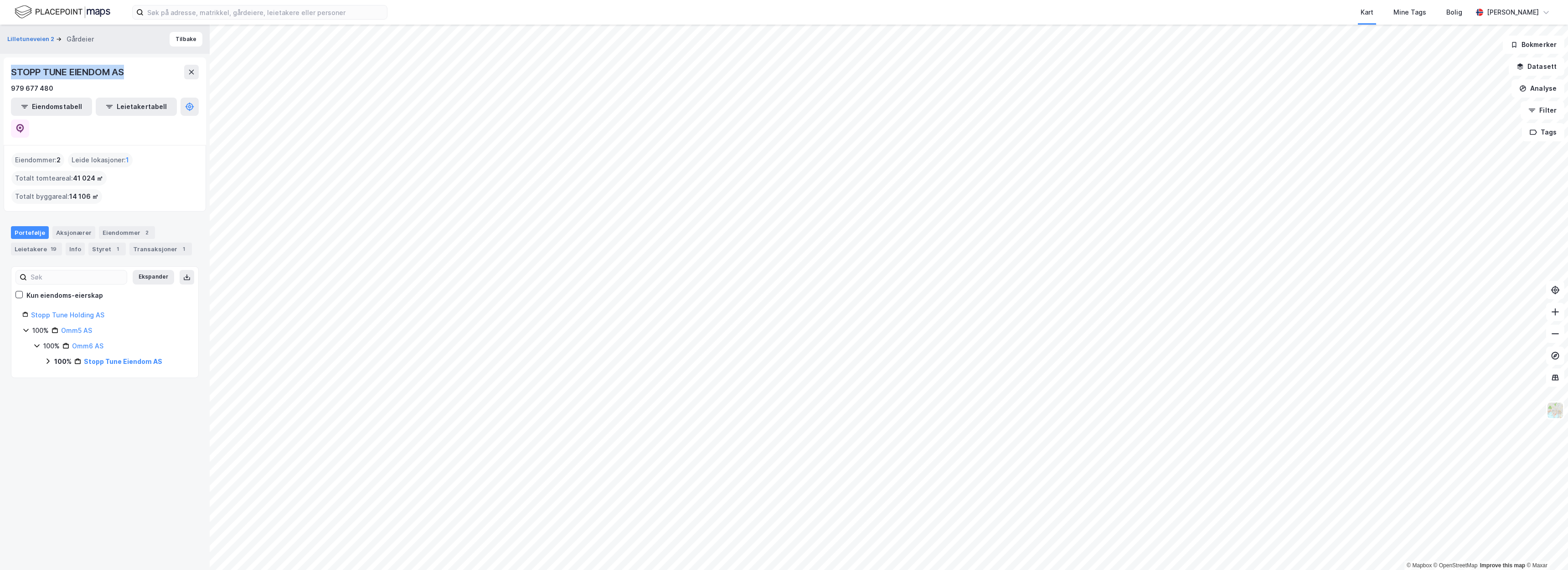
drag, startPoint x: 127, startPoint y: 72, endPoint x: 12, endPoint y: 76, distance: 115.1
click at [12, 76] on div "STOPP TUNE EIENDOM AS" at bounding box center [68, 72] width 115 height 15
copy div "STOPP TUNE EIENDOM AS"
click at [106, 75] on div "STOPP TUNE EIENDOM AS" at bounding box center [68, 72] width 115 height 15
click at [139, 81] on div "STOPP TUNE EIENDOM AS 979 677 480" at bounding box center [105, 79] width 188 height 29
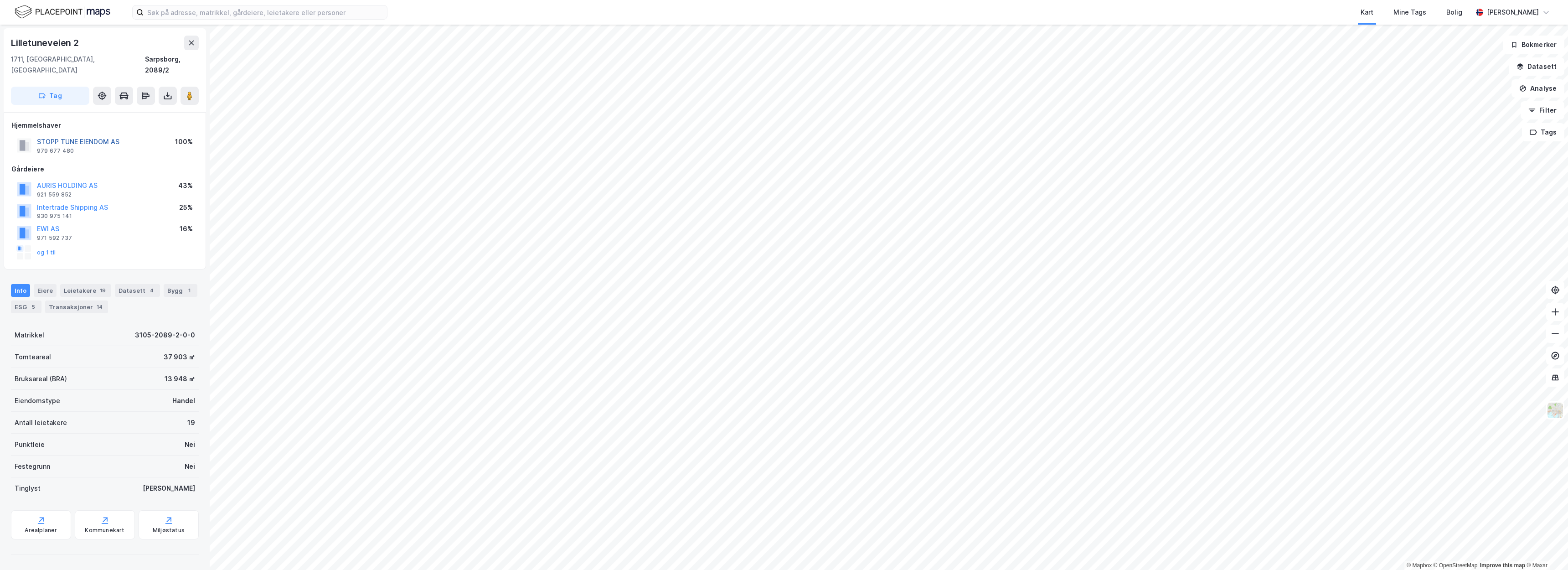
click at [0, 0] on button "STOPP TUNE EIENDOM AS" at bounding box center [0, 0] width 0 height 0
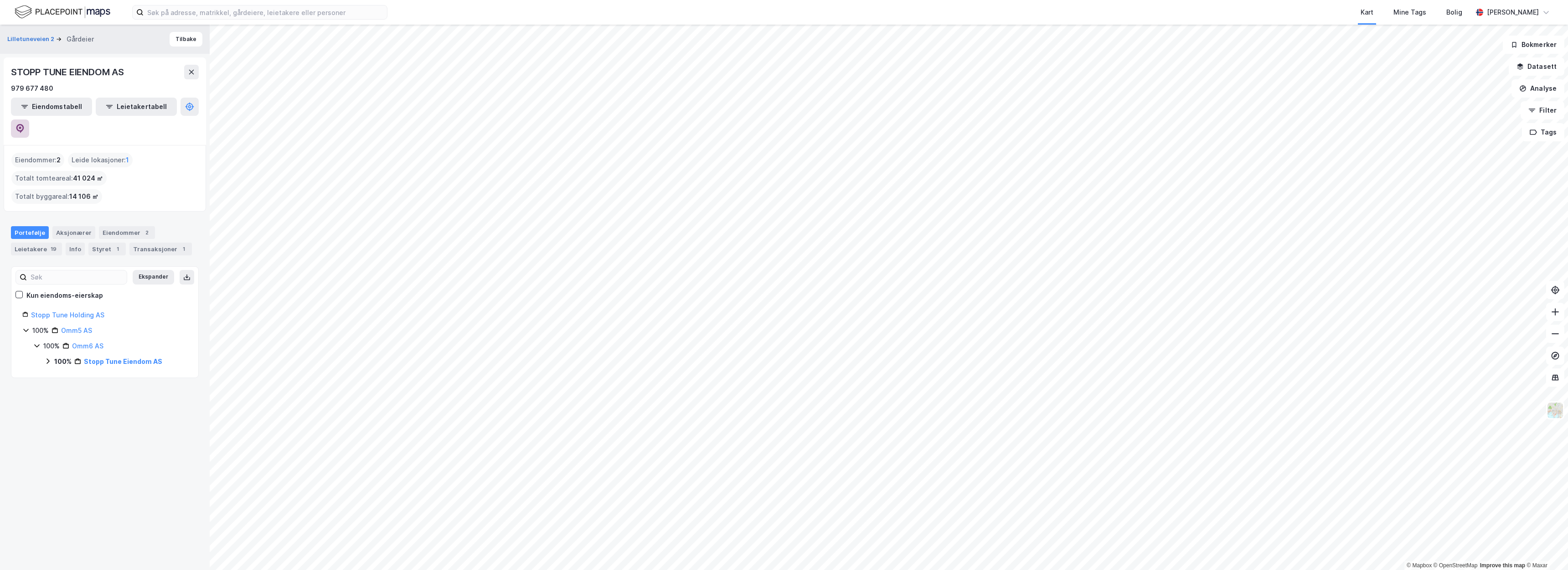
click at [24, 124] on icon at bounding box center [20, 128] width 8 height 9
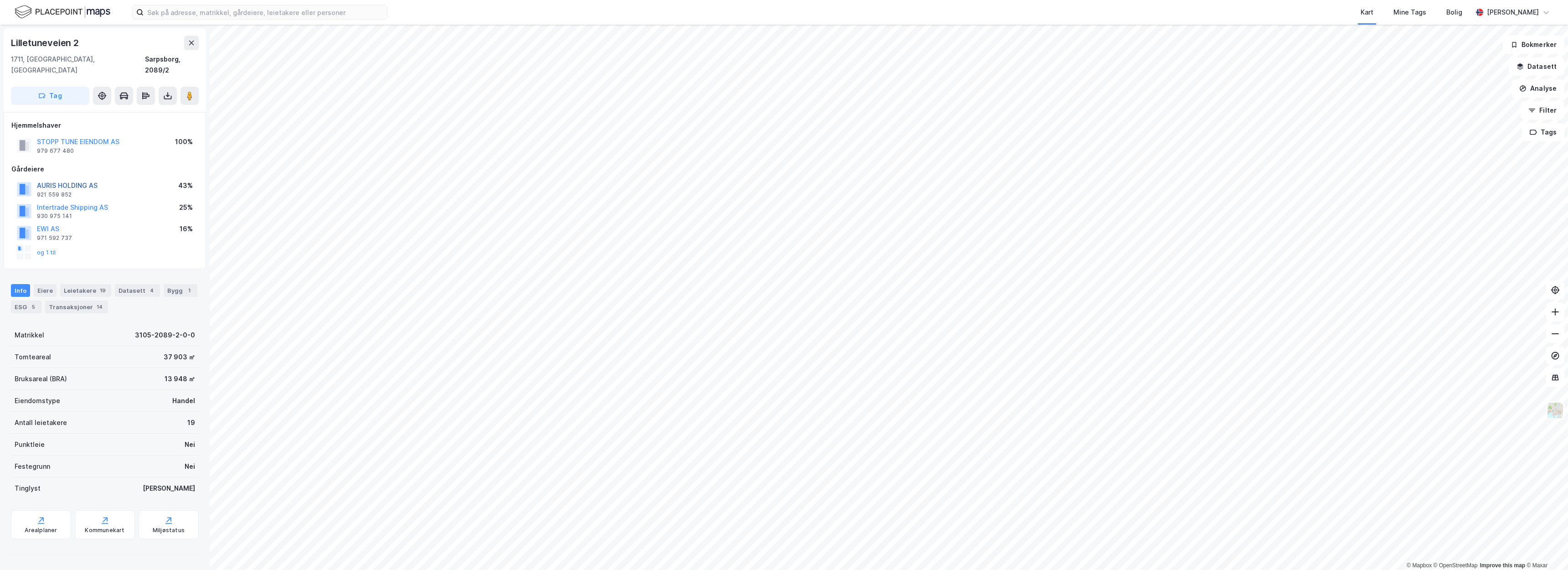
click at [0, 0] on button "AURIS HOLDING AS" at bounding box center [0, 0] width 0 height 0
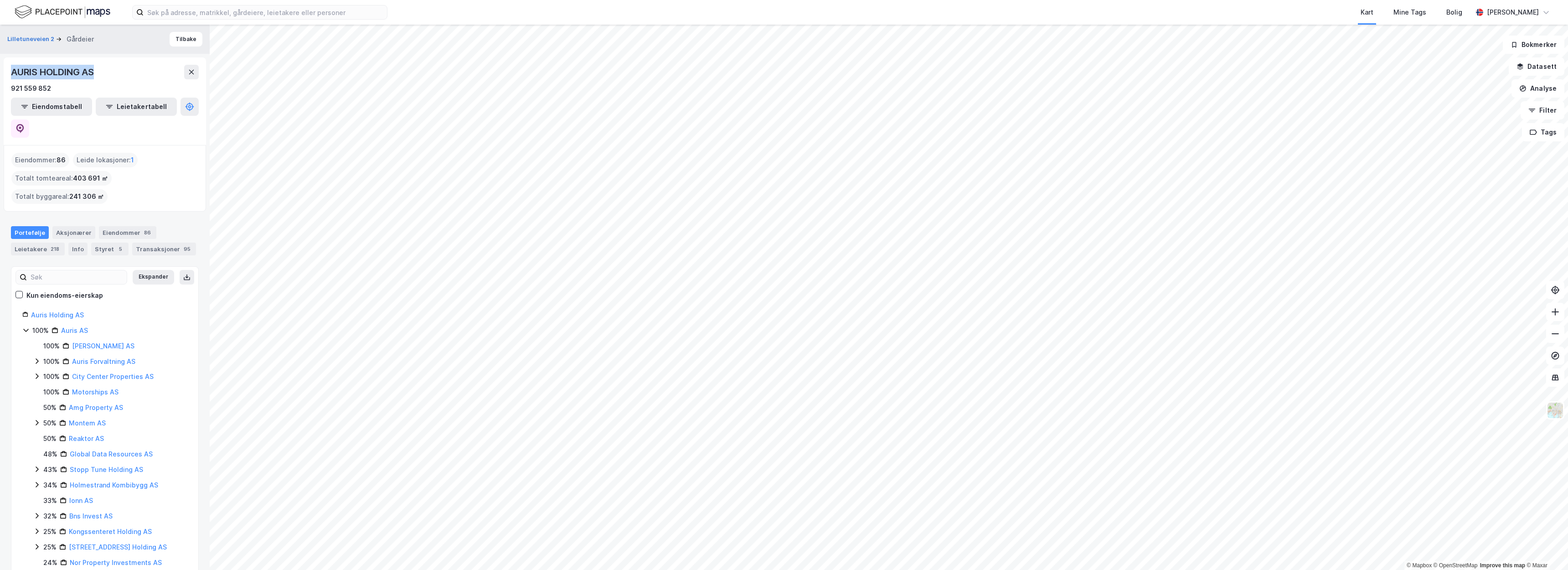
drag, startPoint x: 99, startPoint y: 71, endPoint x: 12, endPoint y: 74, distance: 87.1
click at [12, 74] on div "AURIS HOLDING AS" at bounding box center [105, 72] width 188 height 15
copy div "AURIS HOLDING AS"
